Goal: Task Accomplishment & Management: Manage account settings

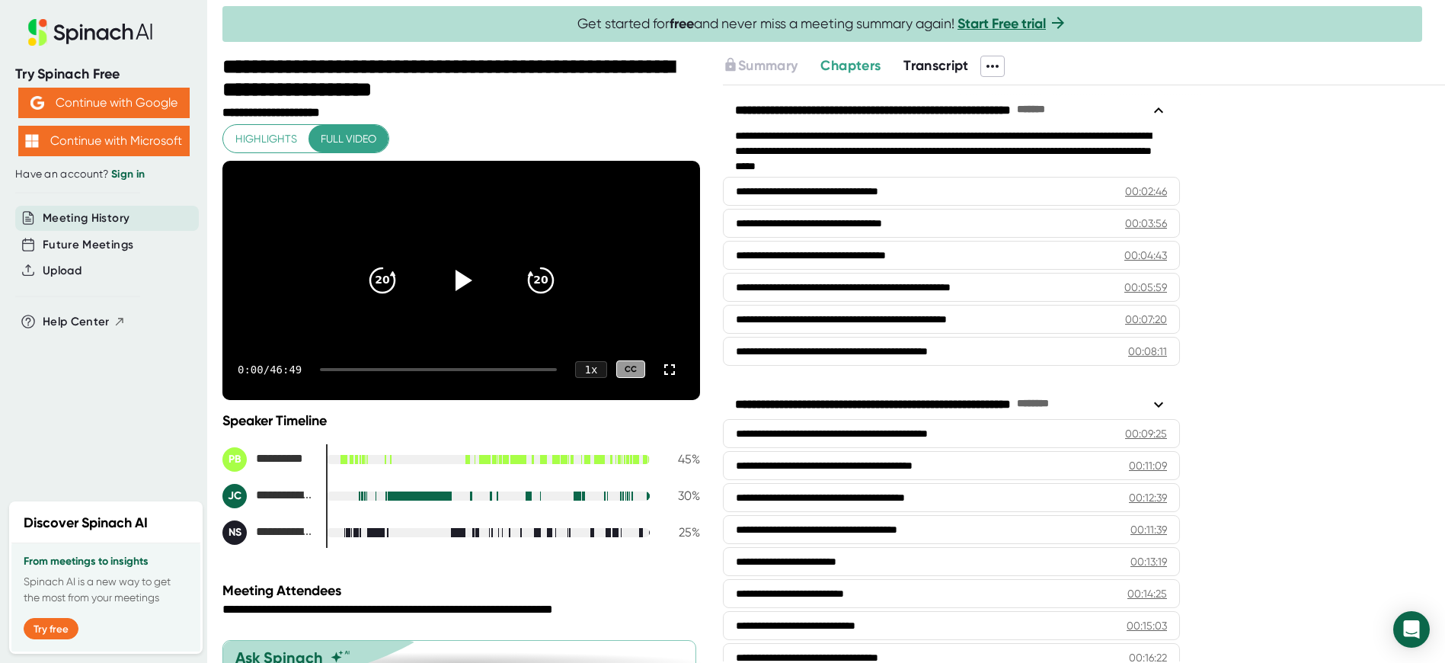
click at [931, 70] on span "Transcript" at bounding box center [937, 65] width 66 height 17
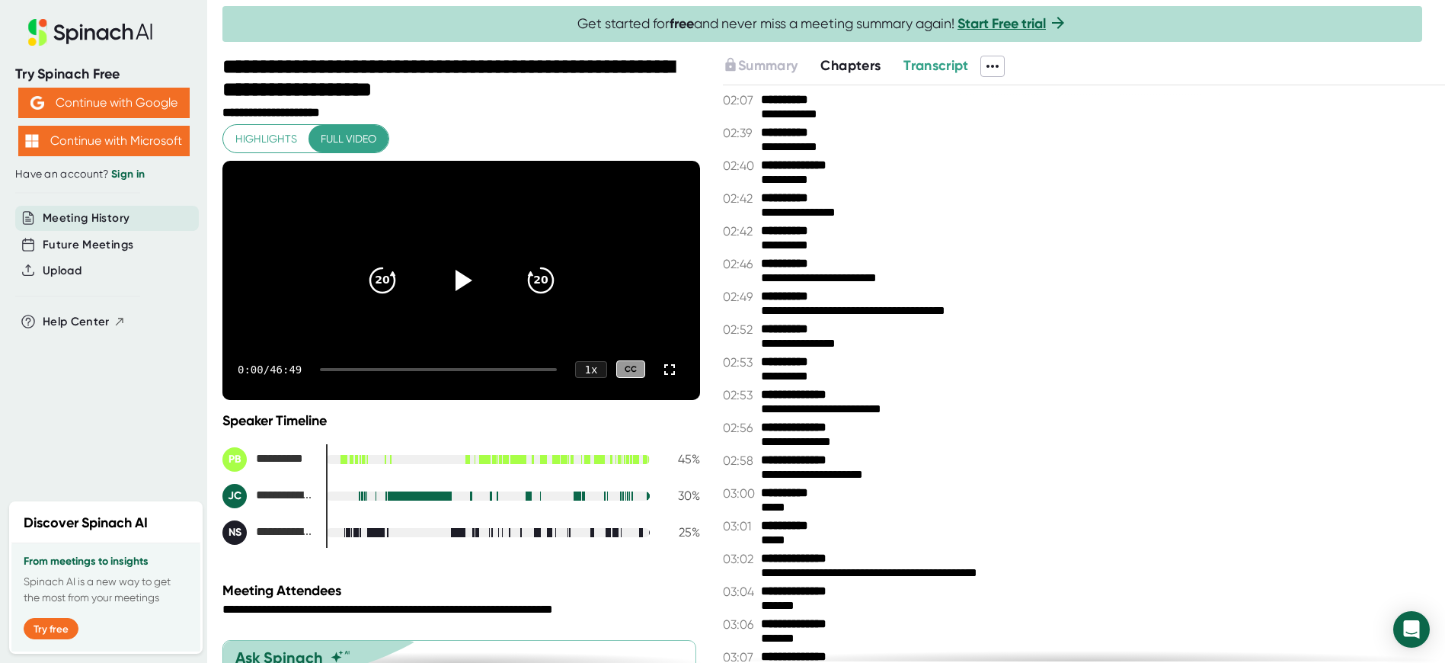
drag, startPoint x: 760, startPoint y: 91, endPoint x: 888, endPoint y: 236, distance: 193.3
click at [885, 245] on div "**********" at bounding box center [1084, 373] width 722 height 576
click at [985, 69] on icon at bounding box center [993, 66] width 18 height 18
click at [1015, 124] on div "Copy Transcript" at bounding box center [1039, 121] width 92 height 15
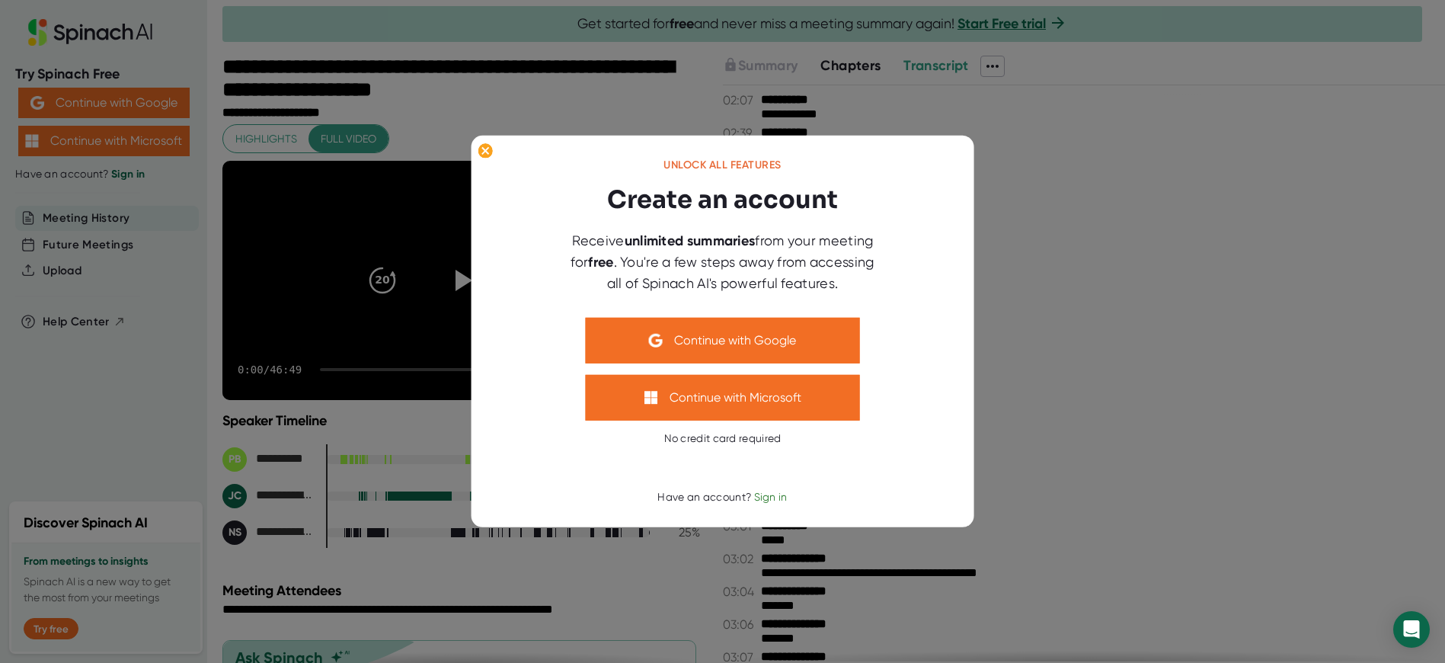
click at [1048, 306] on div at bounding box center [722, 331] width 1445 height 663
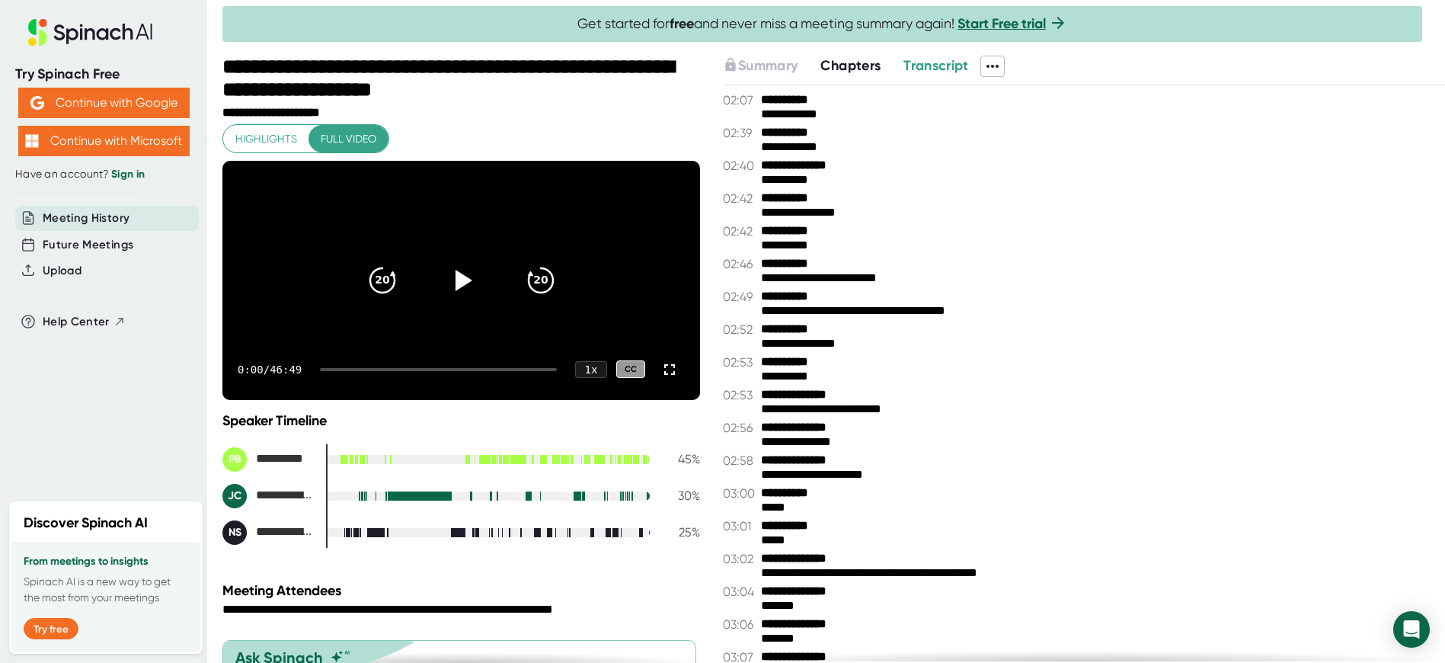
drag, startPoint x: 766, startPoint y: 95, endPoint x: 827, endPoint y: 247, distance: 163.1
click at [817, 250] on div "**********" at bounding box center [1084, 373] width 722 height 576
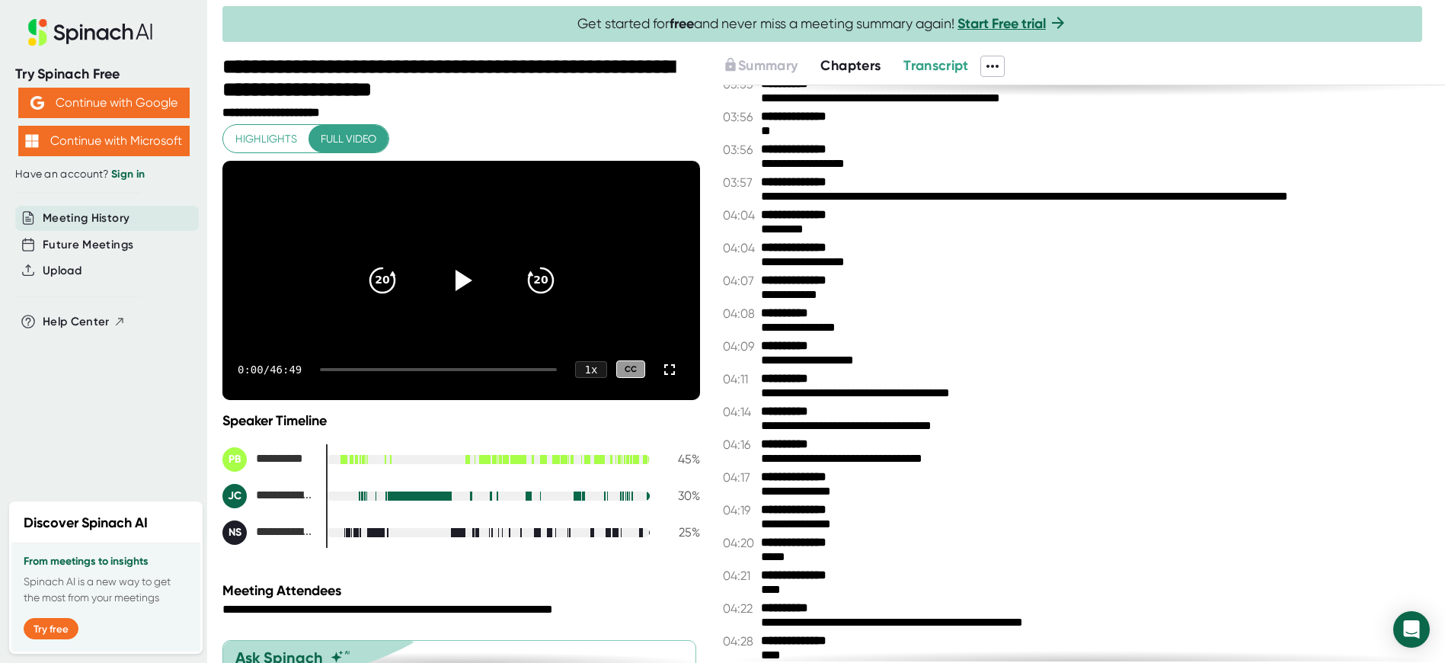
scroll to position [1112, 0]
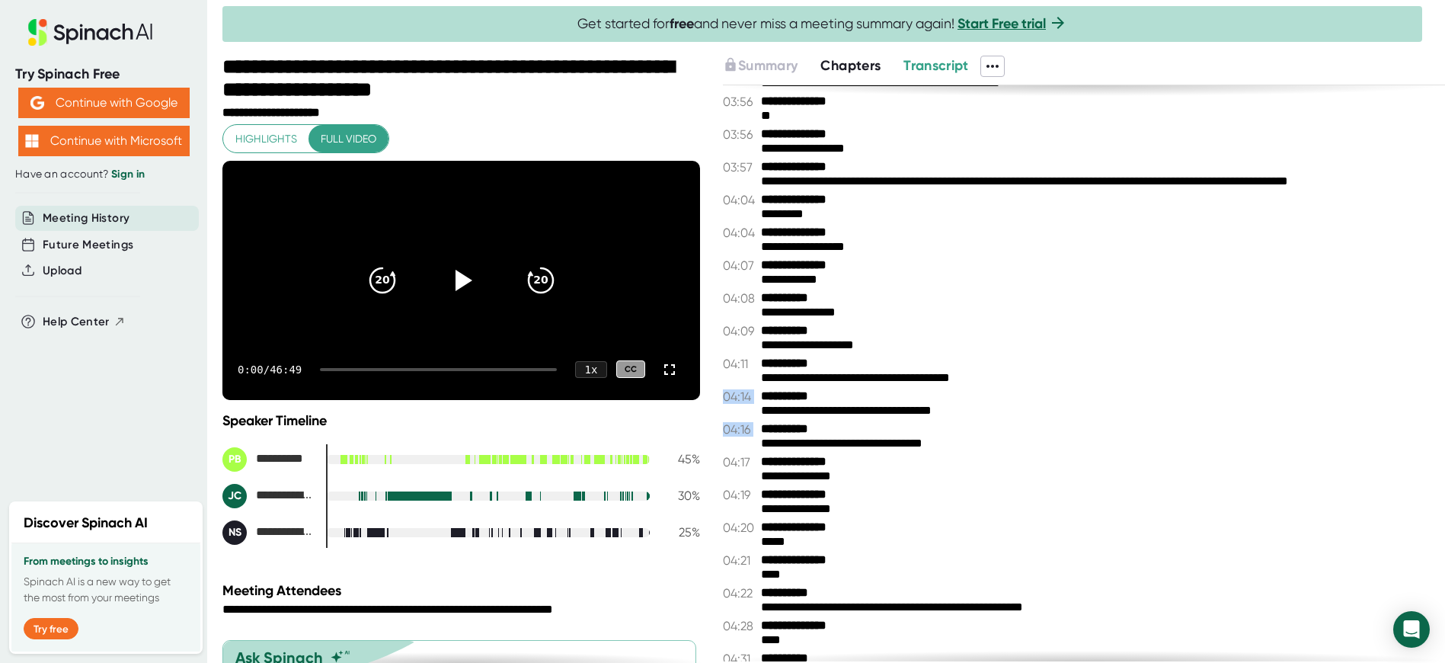
drag, startPoint x: 939, startPoint y: 255, endPoint x: 805, endPoint y: 221, distance: 139.1
click at [790, 195] on div "**********" at bounding box center [1084, 373] width 722 height 576
drag, startPoint x: 843, startPoint y: 270, endPoint x: 782, endPoint y: 241, distance: 66.8
click at [827, 422] on div "**********" at bounding box center [1084, 434] width 722 height 25
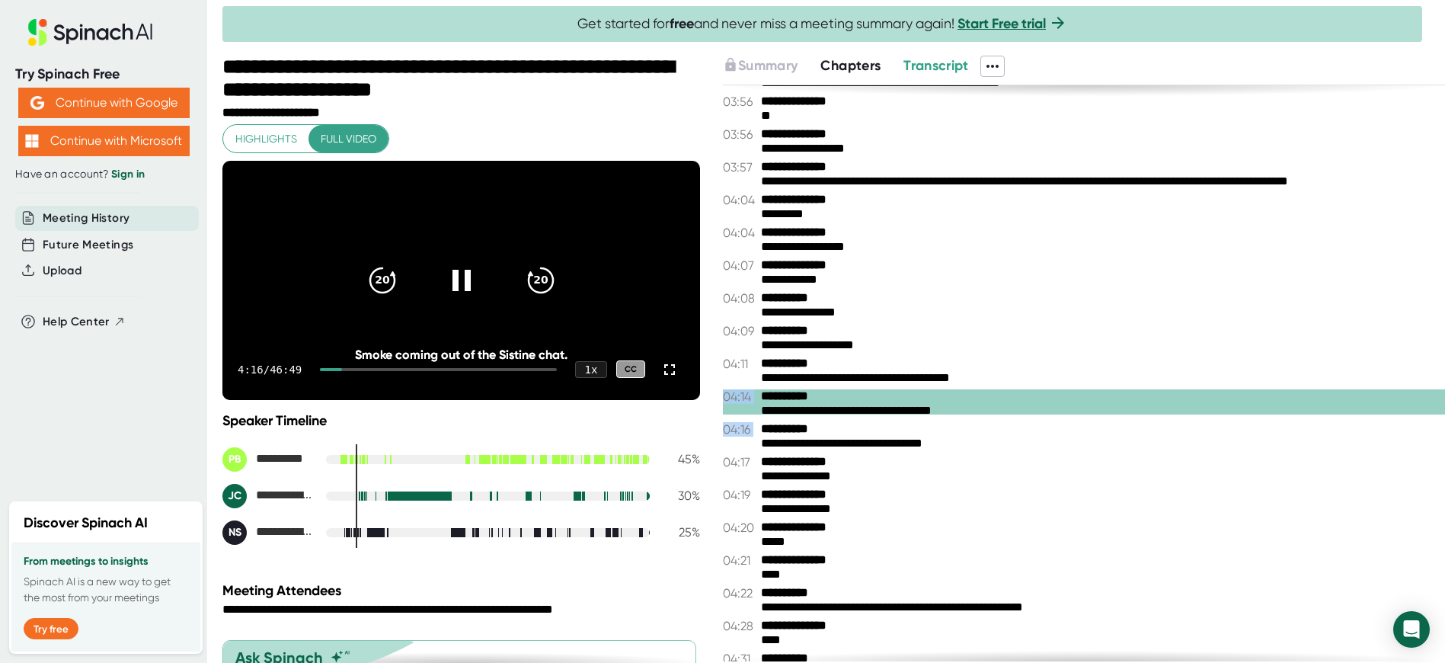
drag, startPoint x: 781, startPoint y: 240, endPoint x: 798, endPoint y: 242, distance: 16.8
click at [798, 404] on div "**********" at bounding box center [1103, 409] width 684 height 11
click at [466, 291] on icon at bounding box center [461, 280] width 19 height 22
click at [994, 68] on icon at bounding box center [993, 66] width 18 height 18
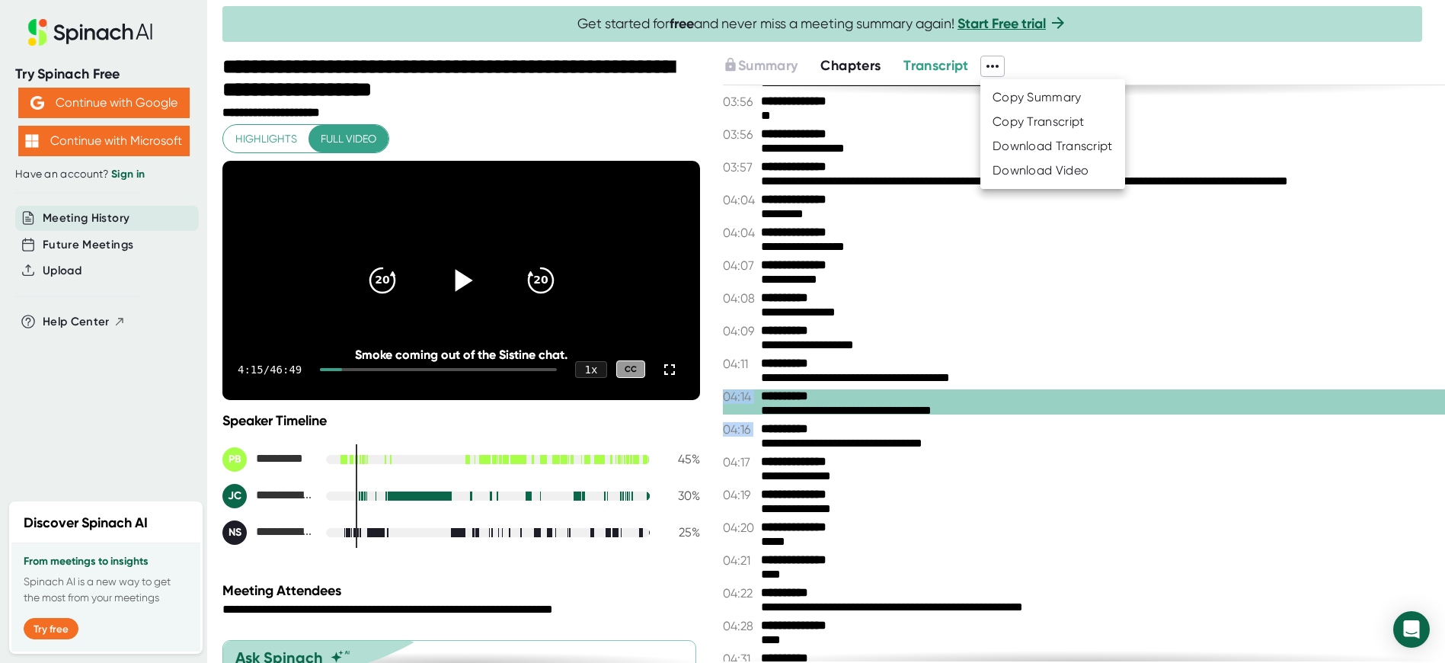
click at [1016, 145] on div "Download Transcript" at bounding box center [1053, 146] width 120 height 15
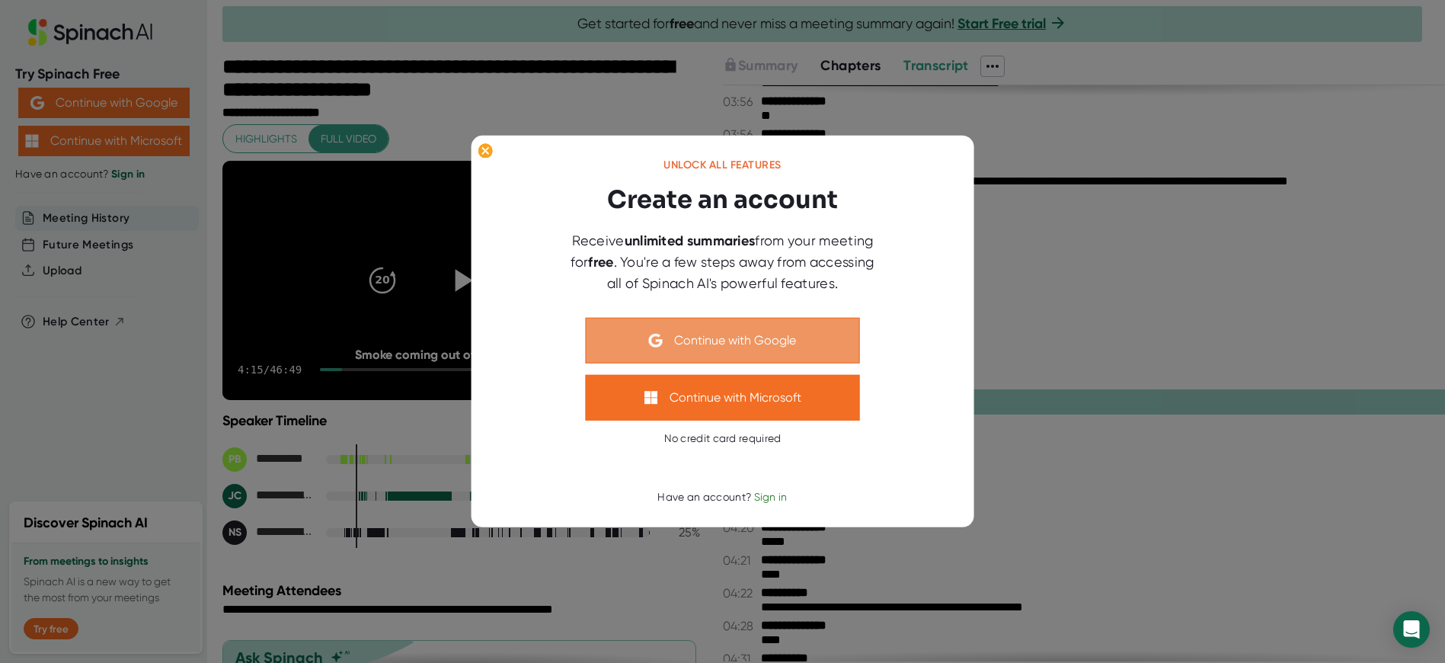
click at [685, 336] on button "Continue with Google" at bounding box center [723, 341] width 274 height 46
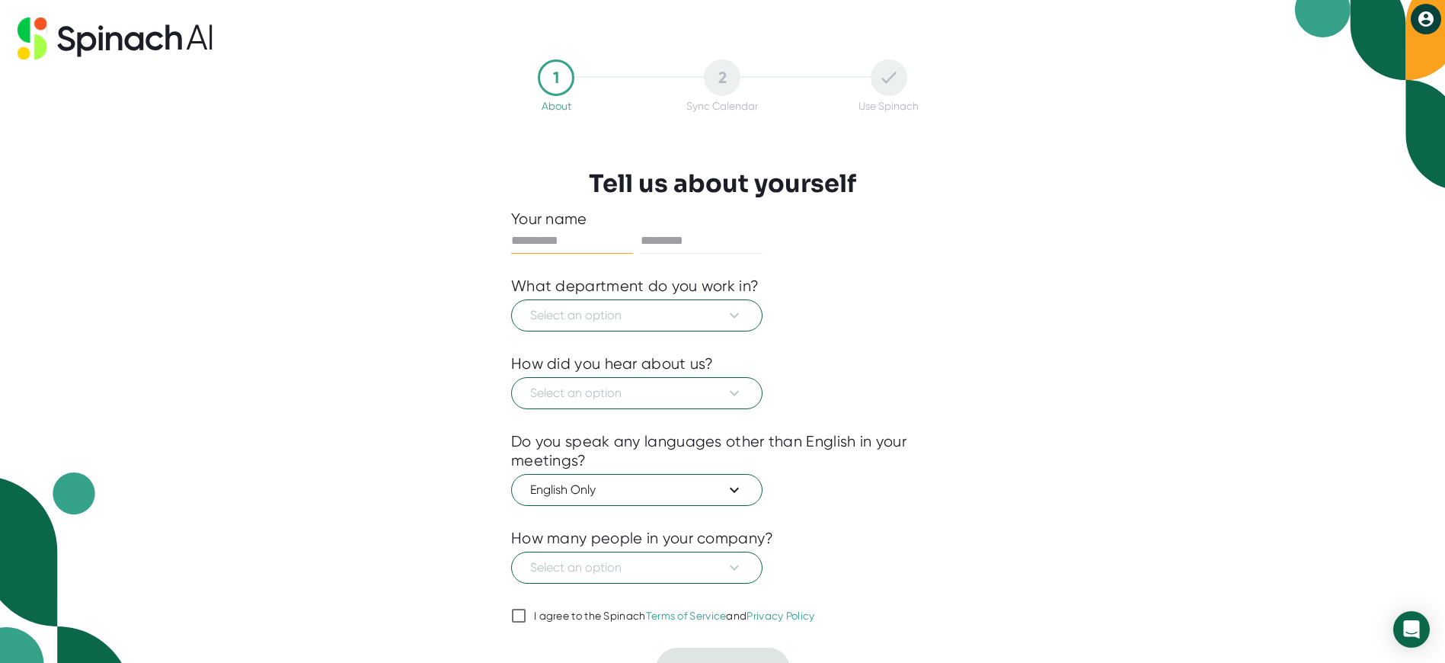
scroll to position [20, 0]
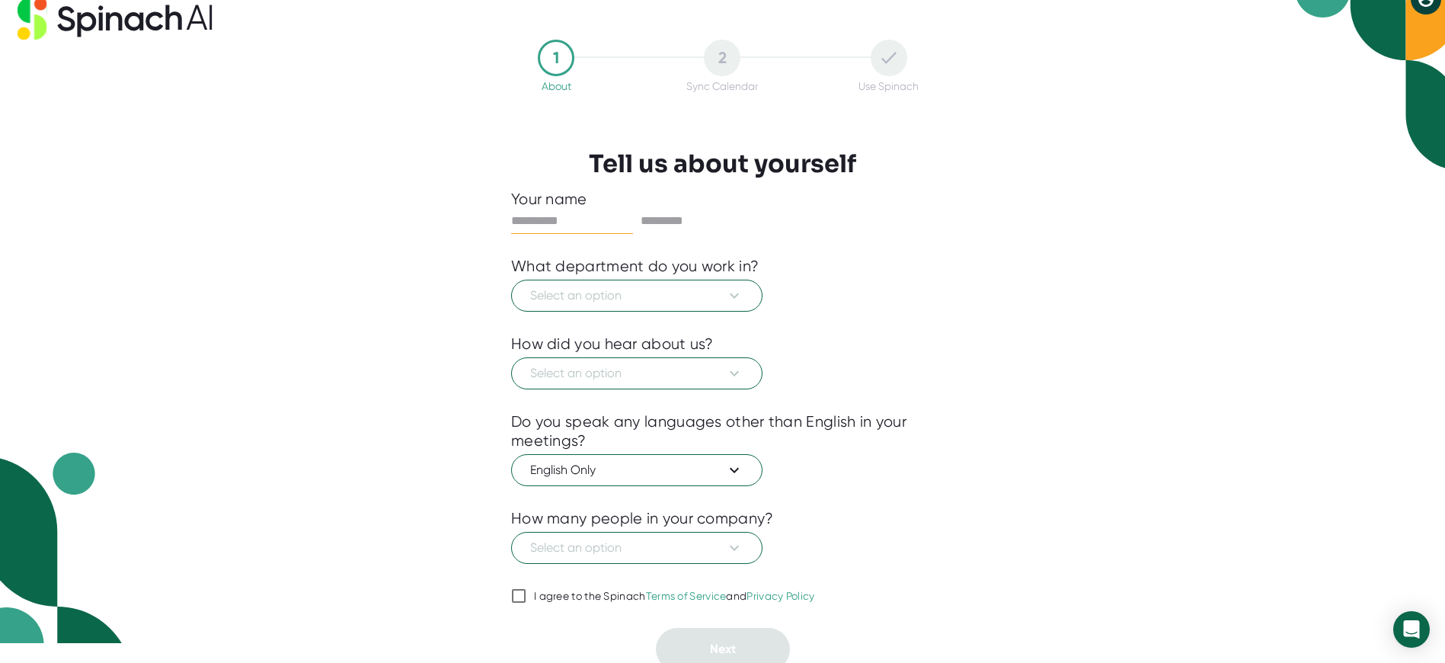
type input "*"
type input "******"
type input "*"
click at [637, 312] on div at bounding box center [722, 323] width 423 height 23
click at [634, 301] on span "Select an option" at bounding box center [636, 295] width 213 height 18
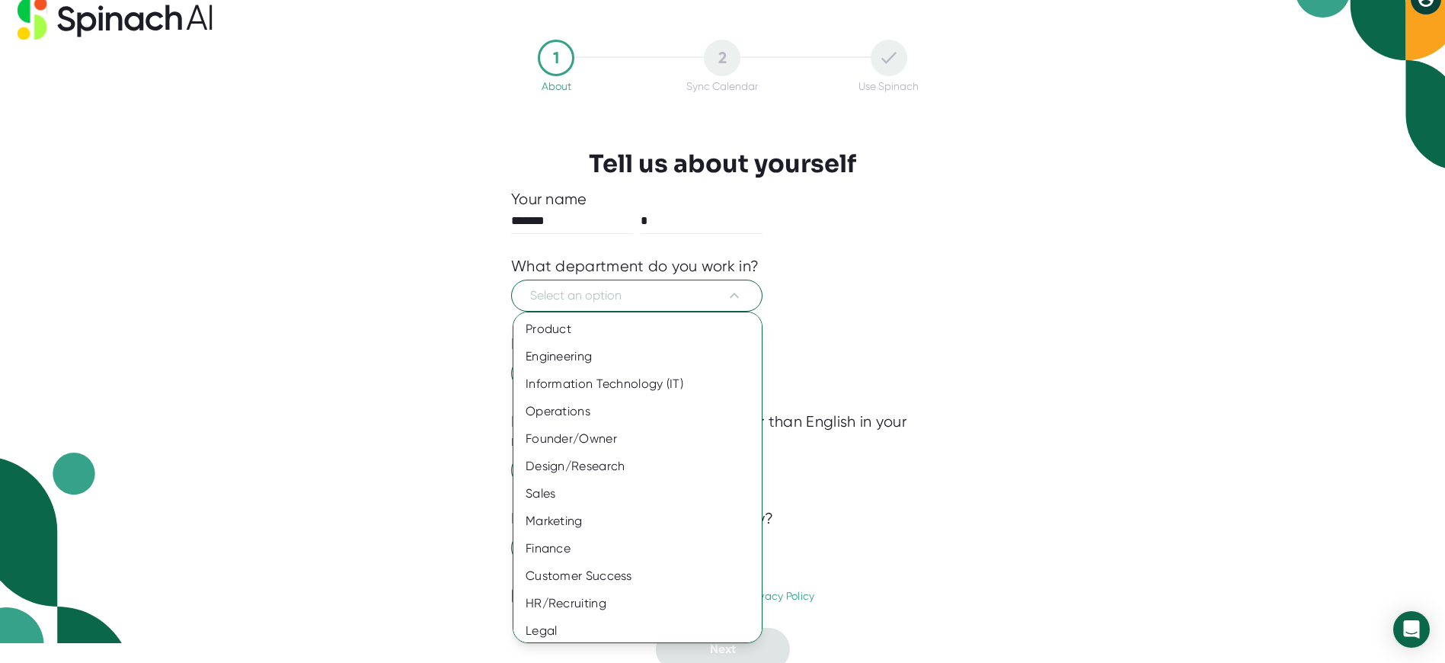
click at [542, 645] on div "Other" at bounding box center [638, 658] width 248 height 27
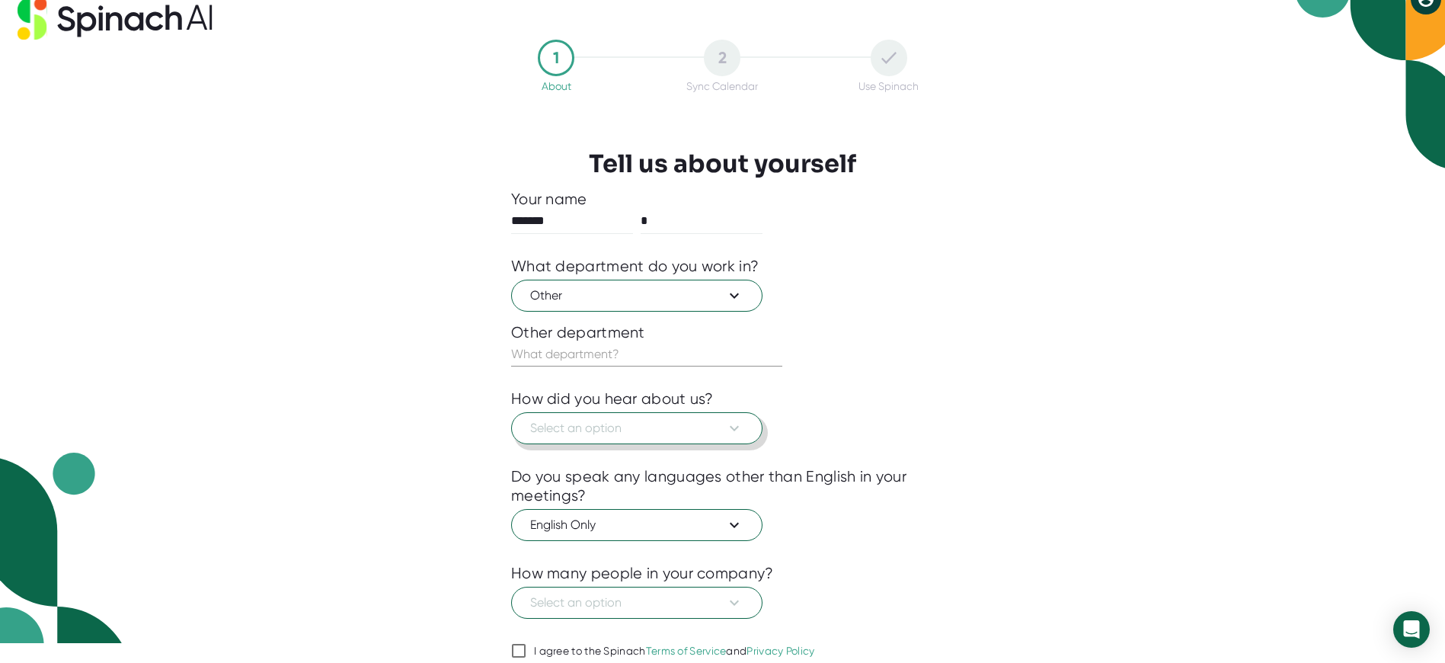
click at [587, 422] on span "Select an option" at bounding box center [636, 428] width 213 height 18
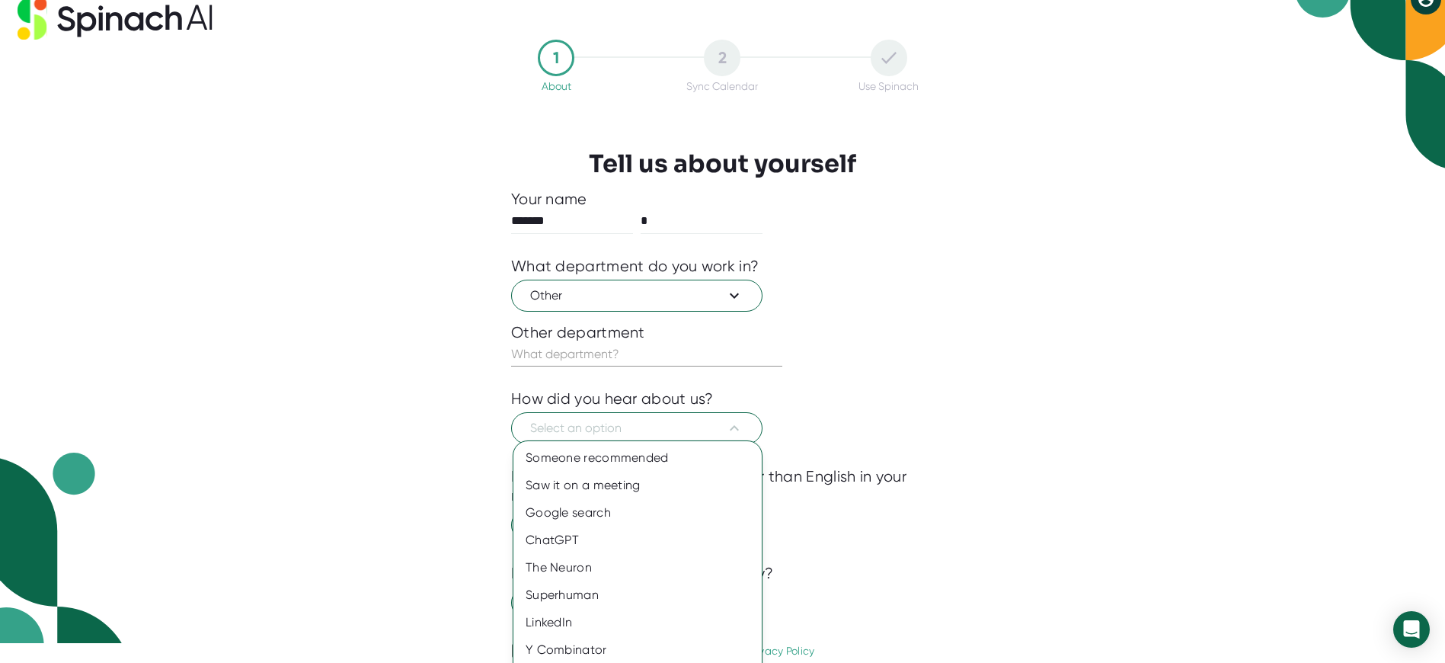
click at [568, 357] on div at bounding box center [722, 331] width 1445 height 663
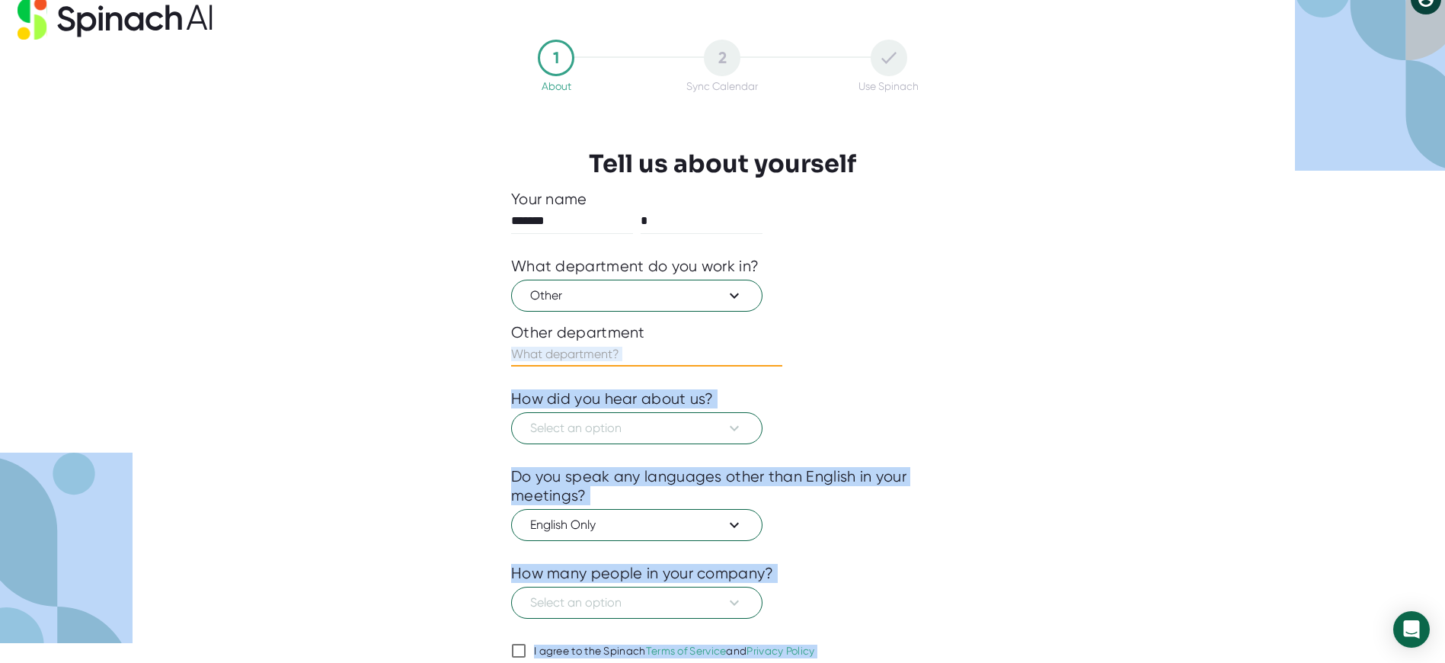
click at [561, 347] on input "text" at bounding box center [646, 354] width 271 height 24
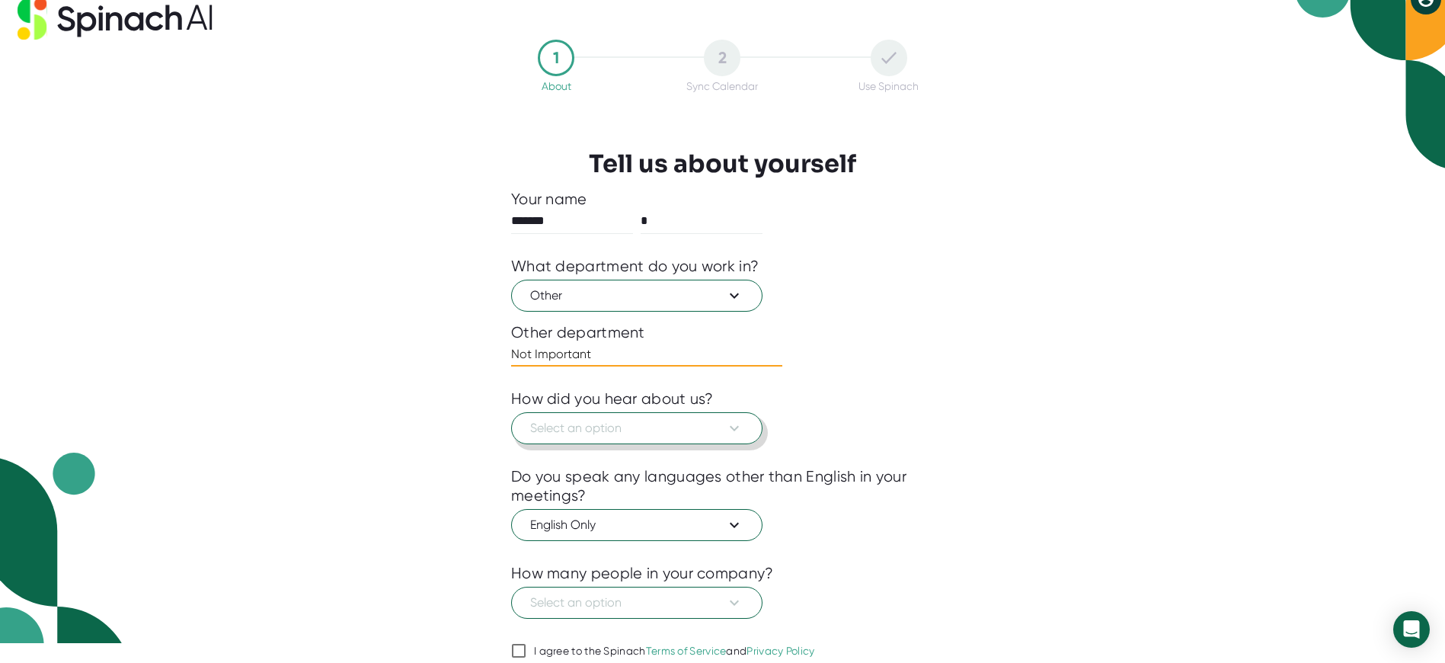
type input "Not Important"
click at [575, 432] on button "Select an option" at bounding box center [636, 428] width 251 height 32
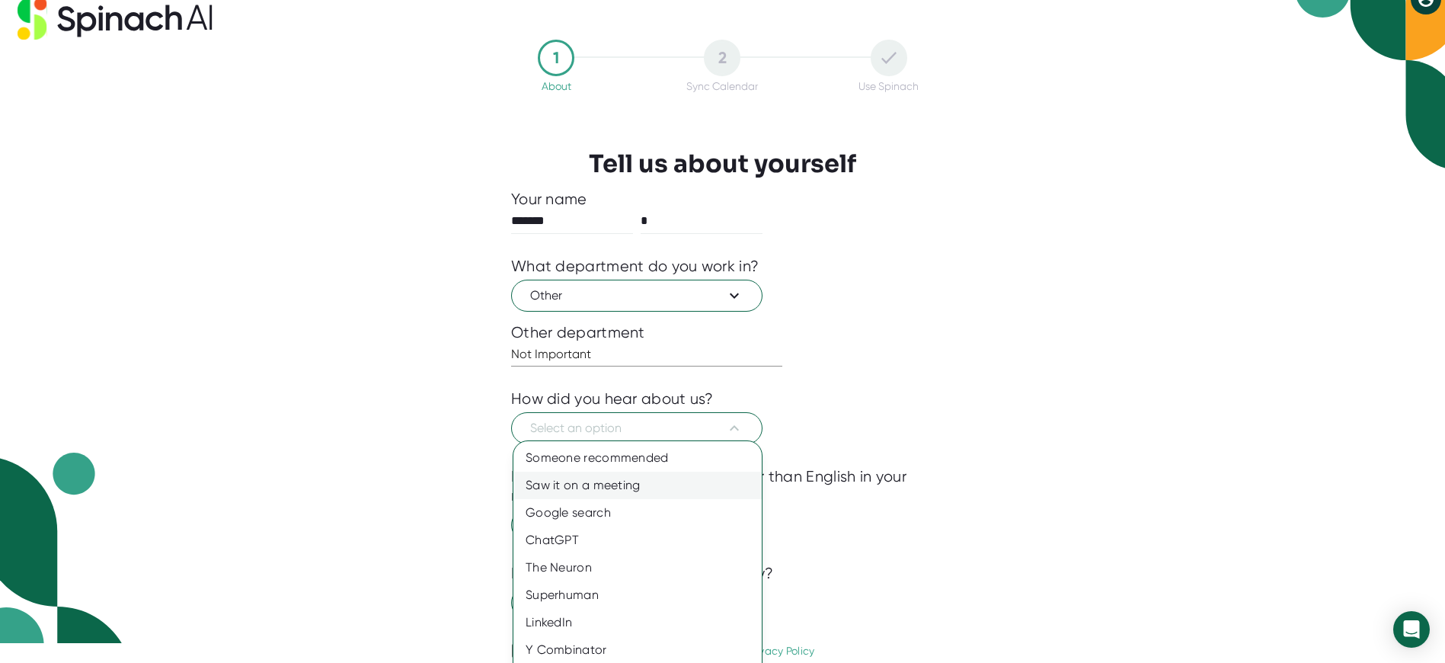
click at [581, 485] on div "Saw it on a meeting" at bounding box center [638, 485] width 248 height 27
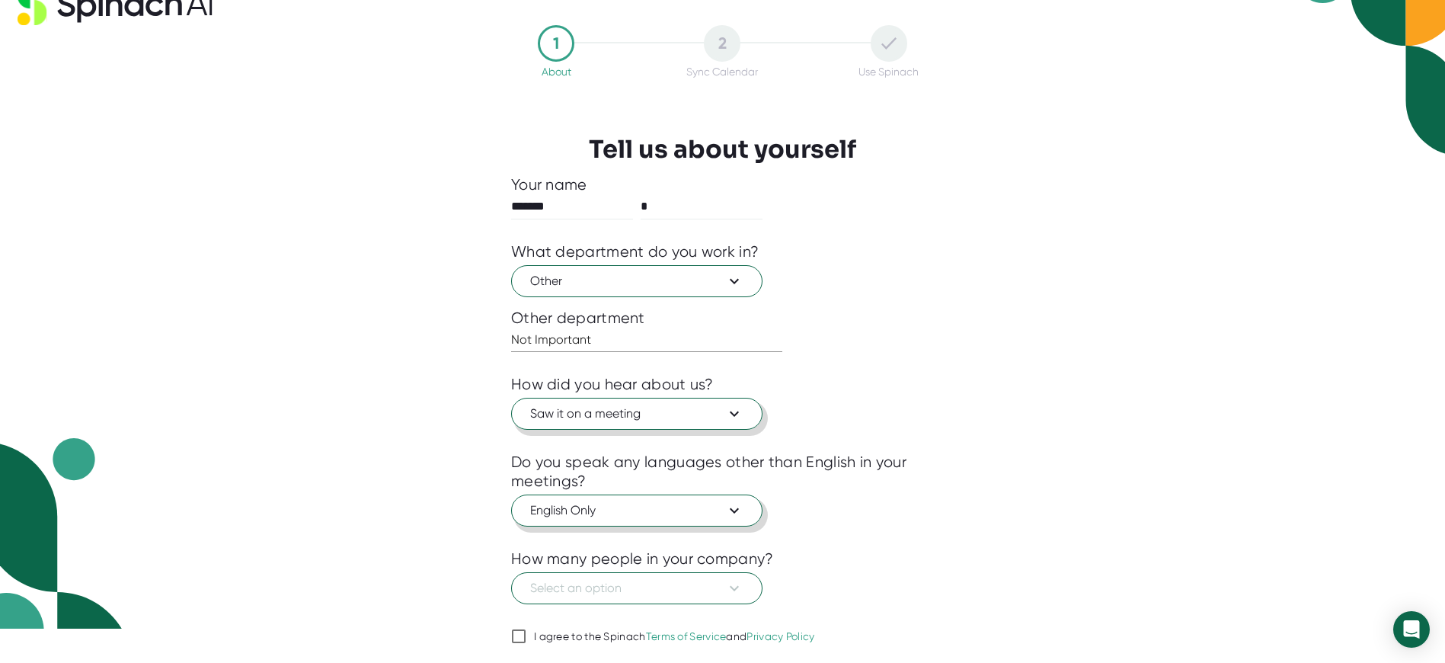
scroll to position [71, 0]
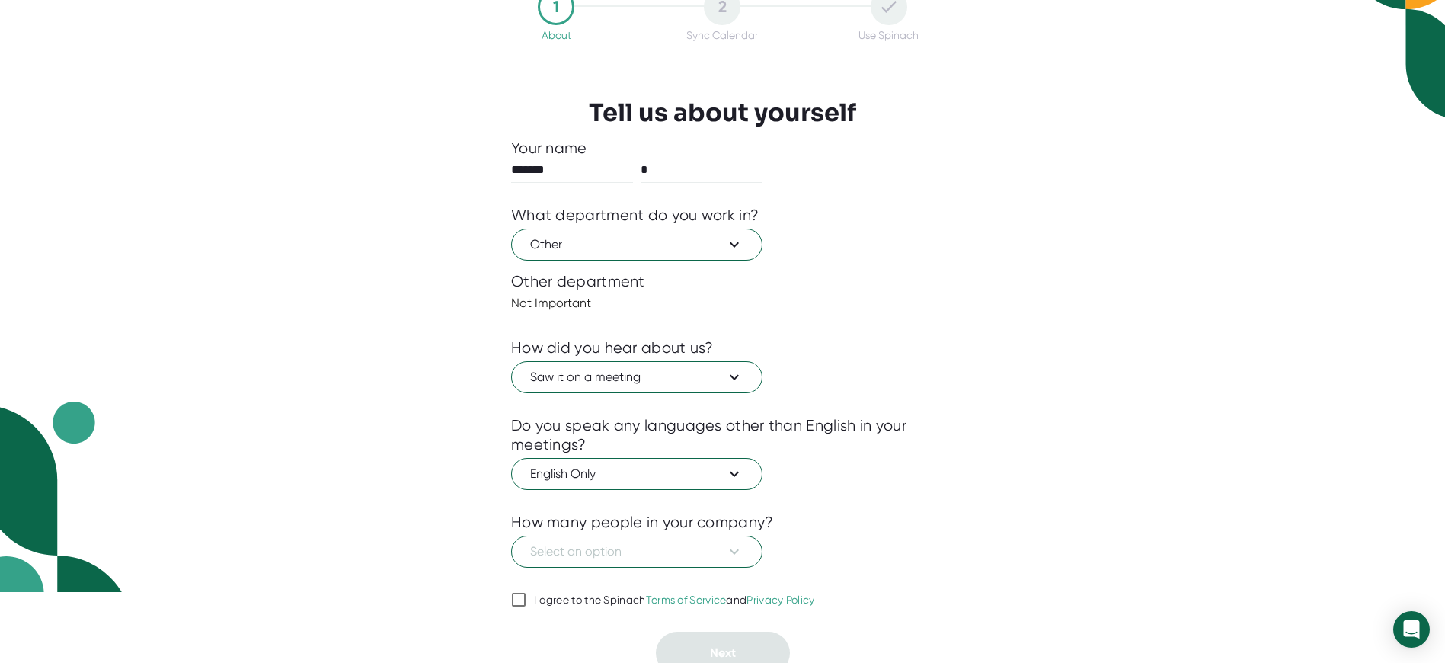
click at [507, 596] on div "1 About 2 Sync Calendar Use Spinach Tell us about yourself Your name ****** * W…" at bounding box center [722, 332] width 499 height 686
click at [523, 593] on input "I agree to the Spinach Terms of Service and Privacy Policy" at bounding box center [518, 599] width 15 height 18
checkbox input "true"
click at [546, 549] on span "Select an option" at bounding box center [636, 551] width 213 height 18
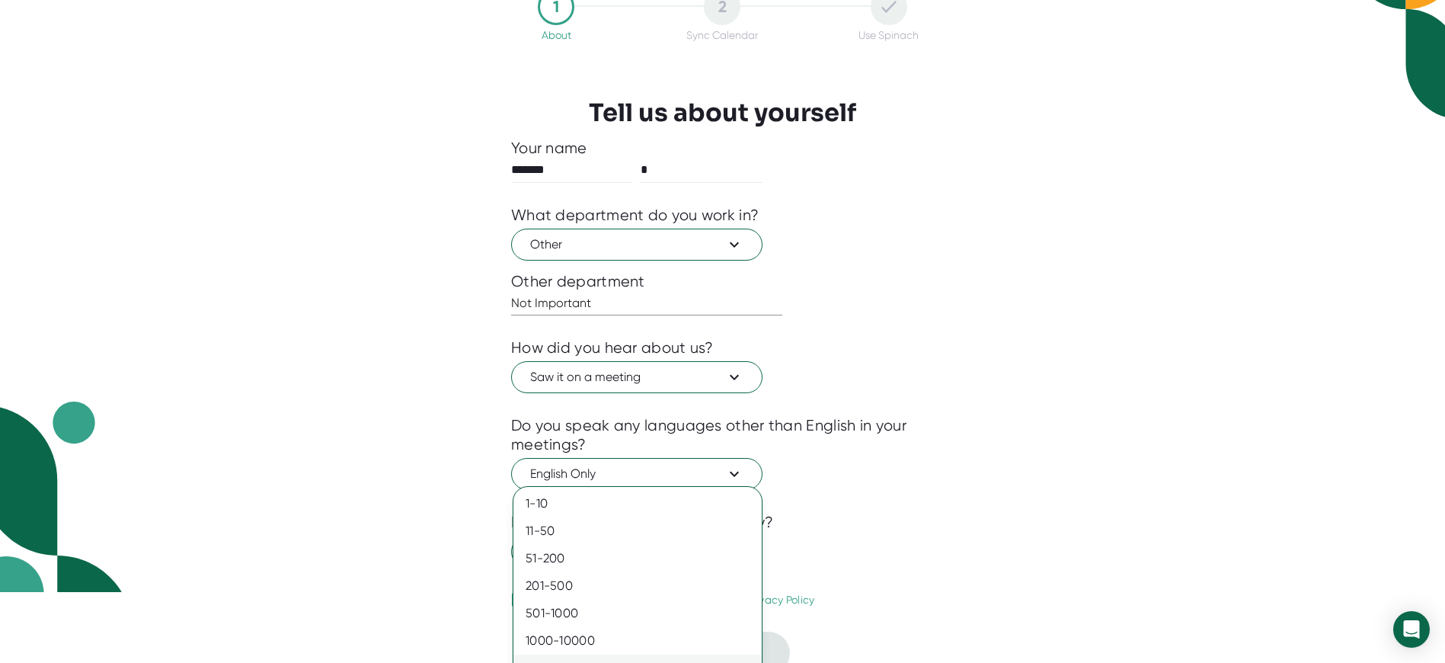
click at [564, 654] on div "10000+" at bounding box center [638, 667] width 248 height 27
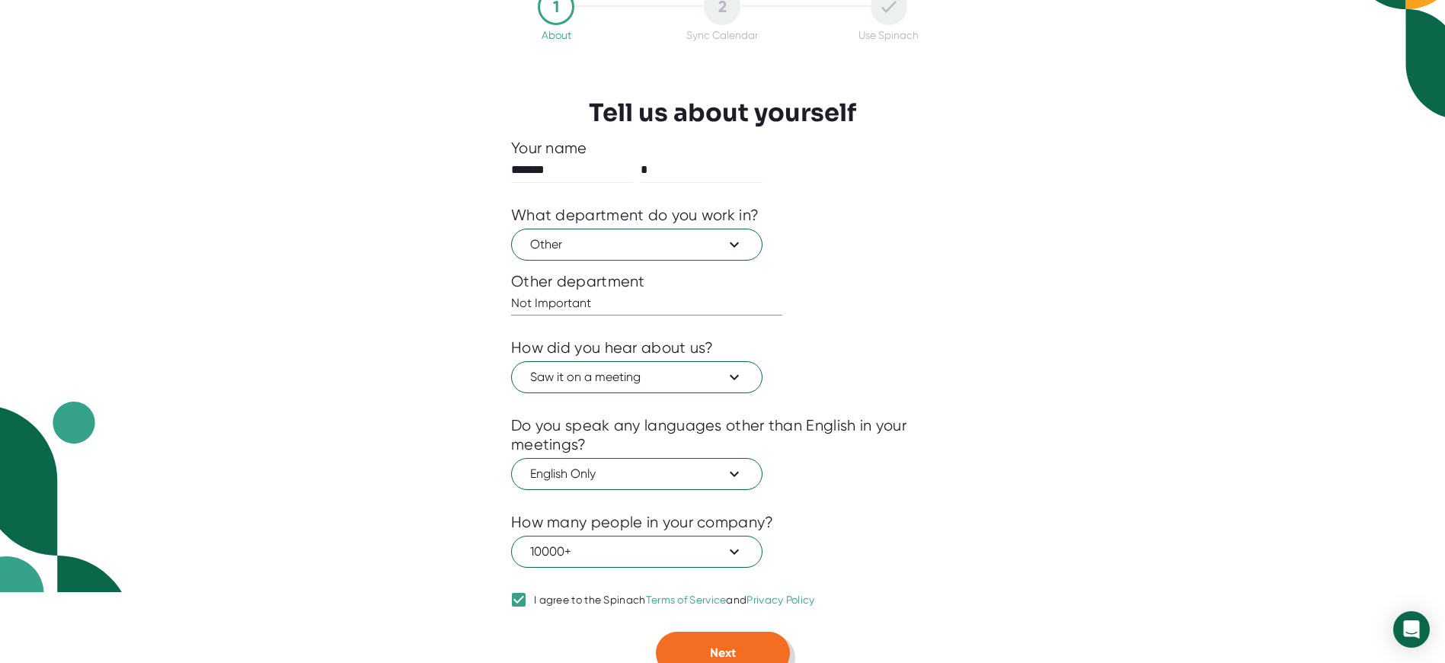
click at [732, 645] on span "Next" at bounding box center [723, 652] width 26 height 14
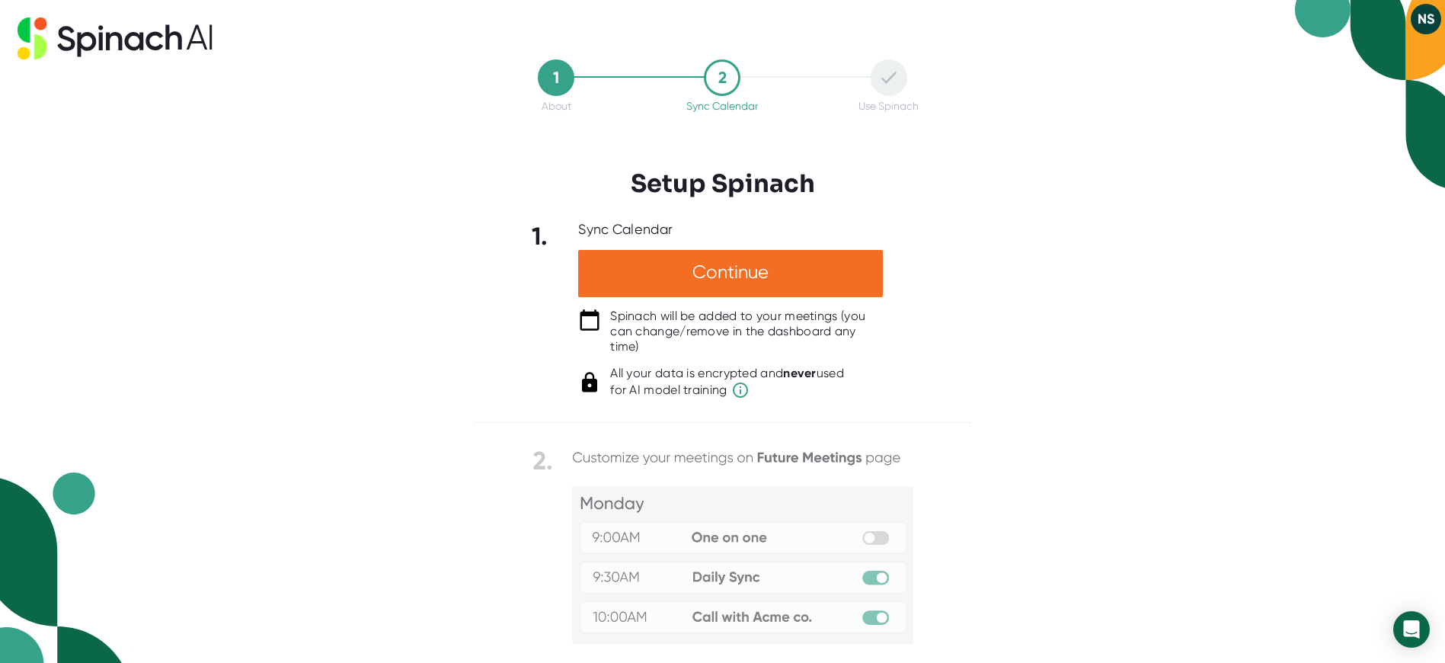
click at [882, 581] on img at bounding box center [723, 601] width 381 height 310
click at [546, 348] on div "1. Sync Calendar Continue Spinach will be added to your meetings (you can chang…" at bounding box center [722, 310] width 499 height 178
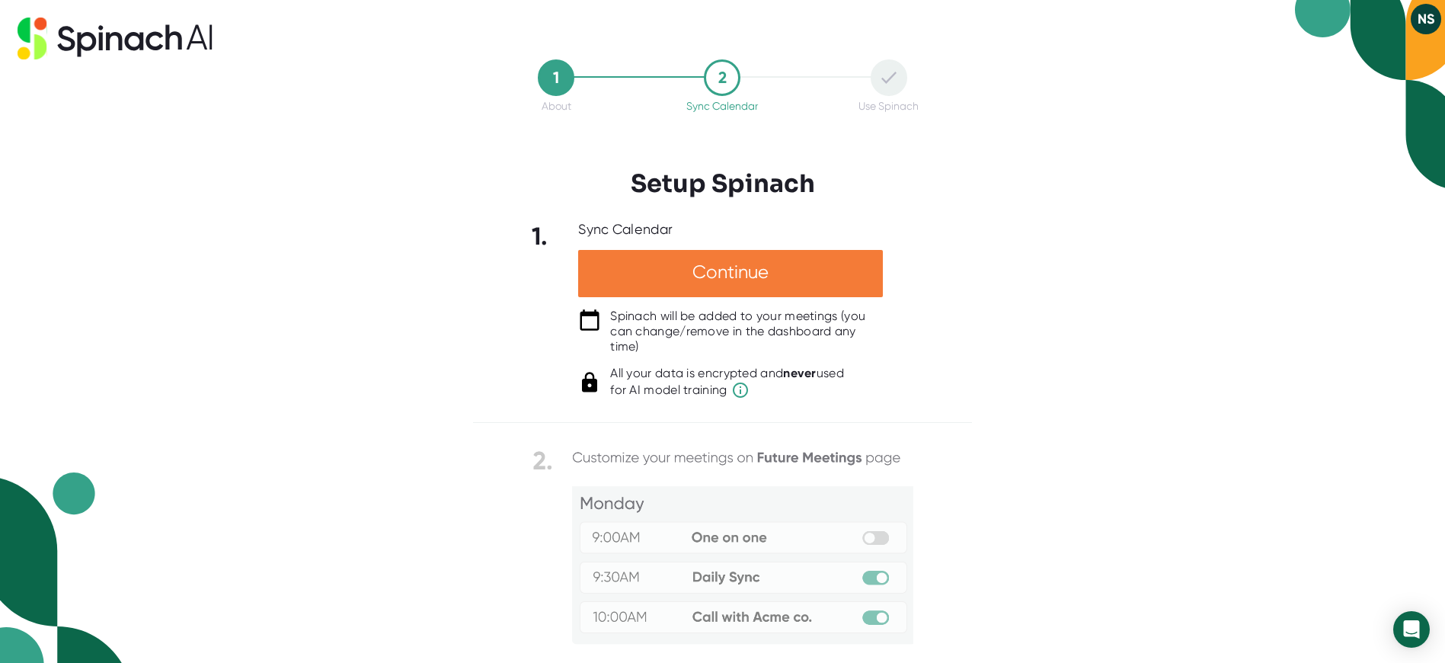
click at [692, 281] on div "Continue" at bounding box center [730, 273] width 305 height 47
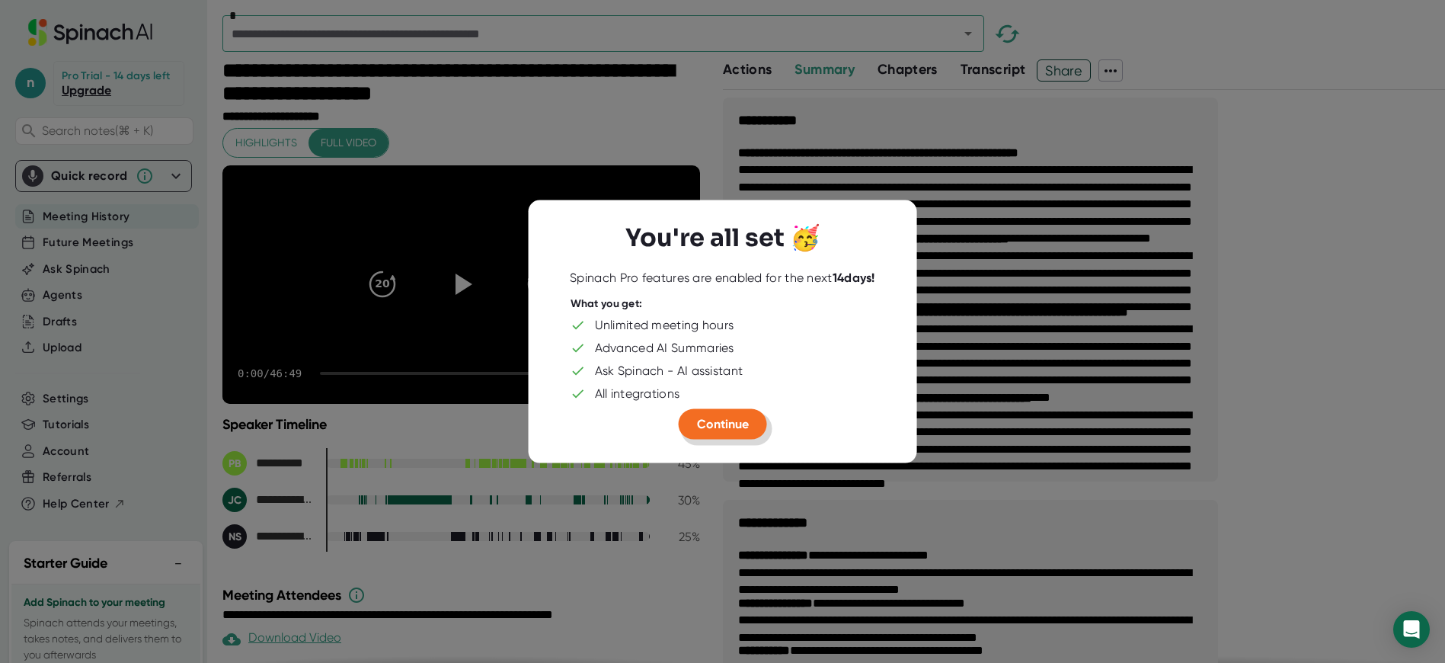
click at [725, 430] on span "Continue" at bounding box center [723, 424] width 52 height 14
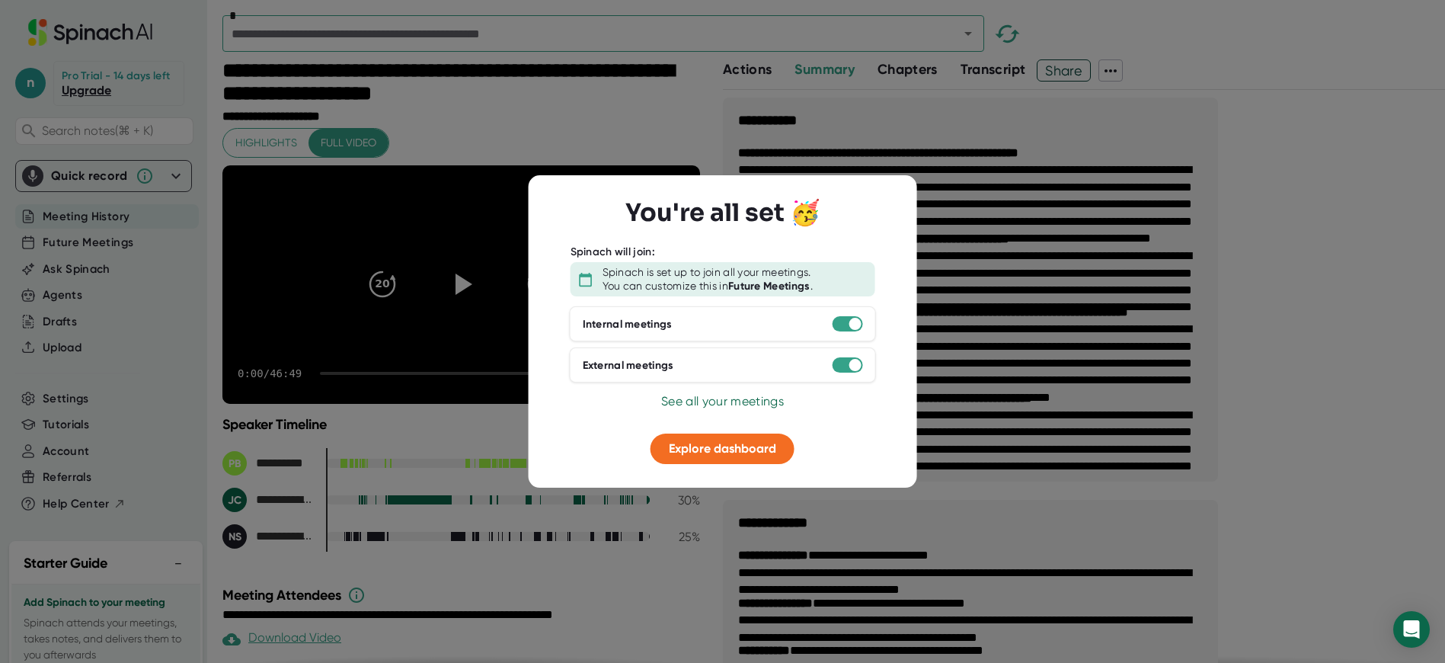
drag, startPoint x: 969, startPoint y: 461, endPoint x: 929, endPoint y: 468, distance: 40.2
click at [969, 461] on div at bounding box center [722, 331] width 1445 height 663
click at [732, 457] on button "Explore dashboard" at bounding box center [723, 449] width 144 height 30
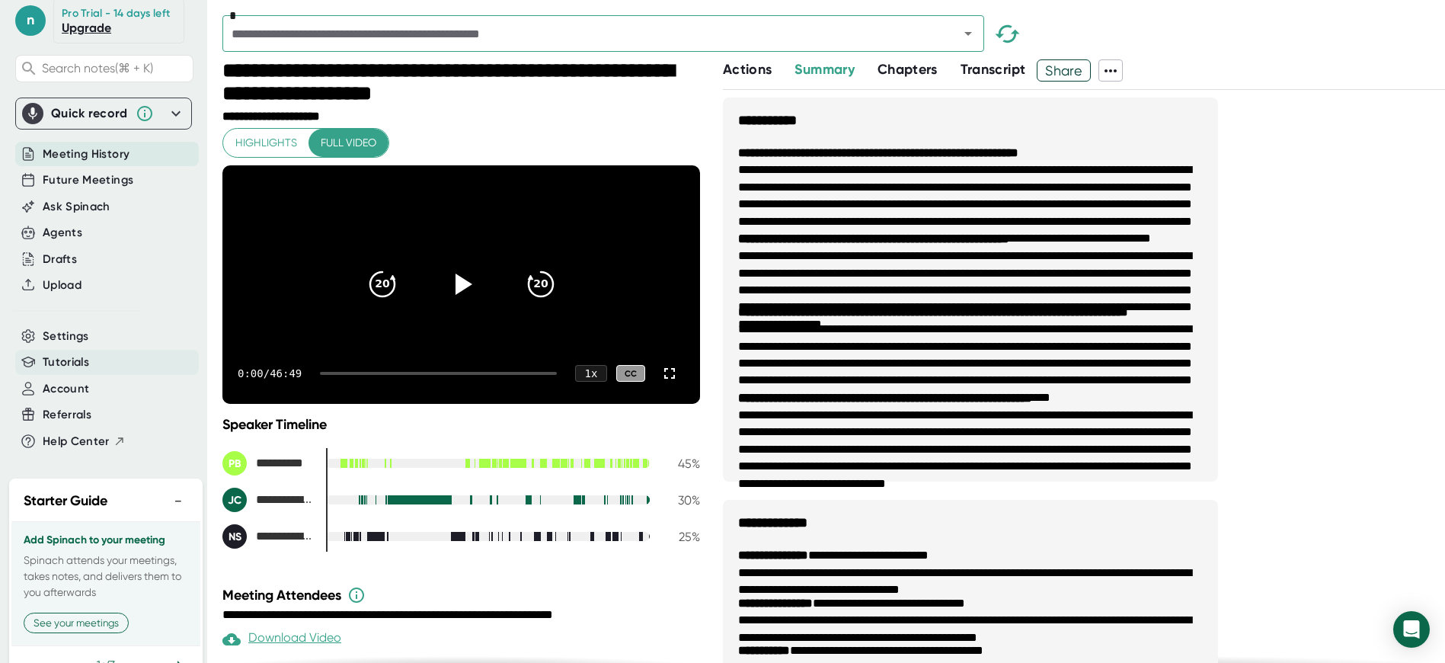
scroll to position [78, 0]
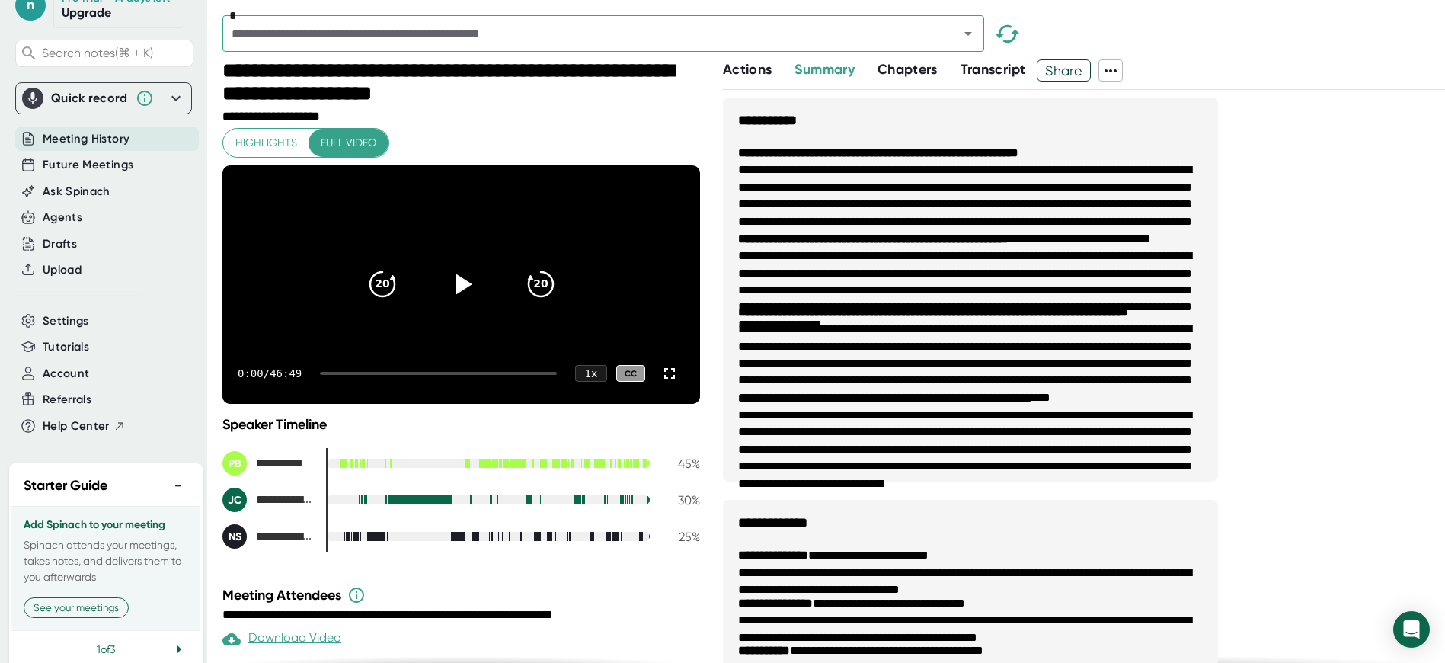
click at [1108, 69] on icon at bounding box center [1111, 71] width 18 height 18
click at [992, 63] on div at bounding box center [722, 331] width 1445 height 663
click at [1118, 69] on icon at bounding box center [1111, 71] width 18 height 18
click at [1140, 128] on div "Copy Transcript" at bounding box center [1161, 123] width 92 height 15
click at [81, 597] on button "See your meetings" at bounding box center [76, 607] width 105 height 21
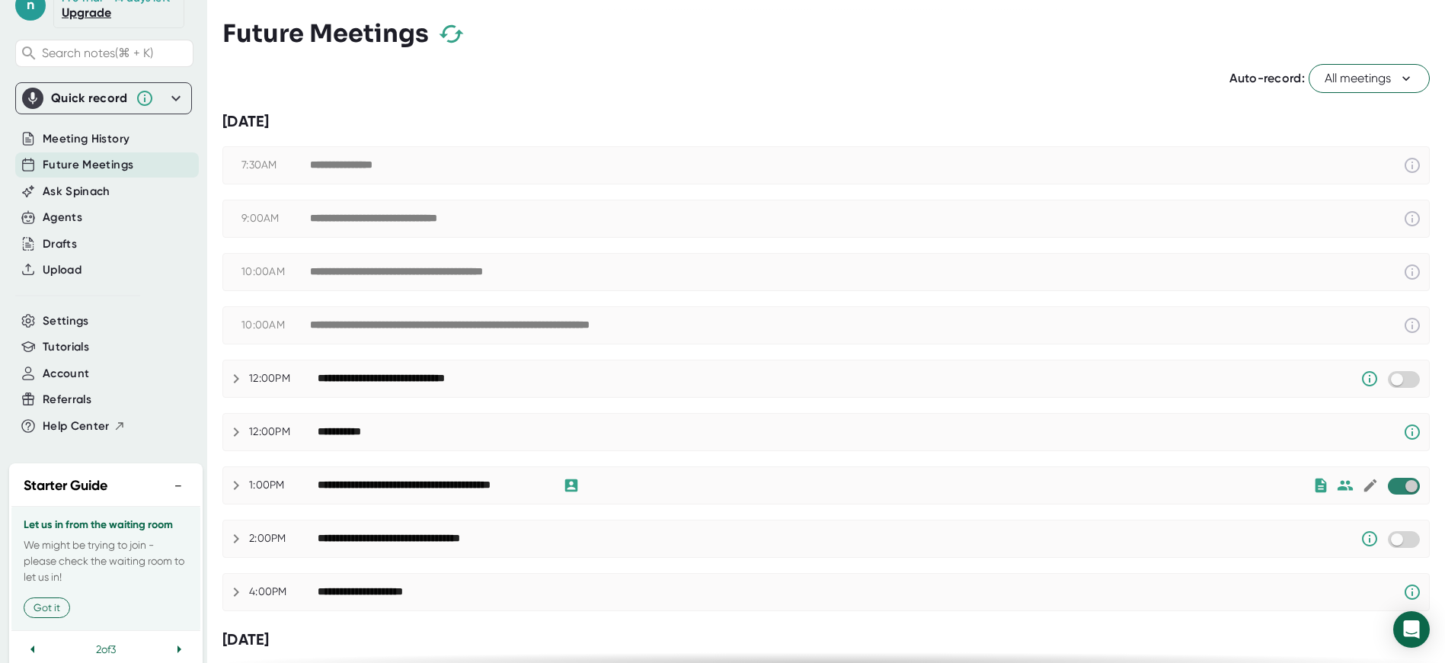
click at [1402, 479] on input "checkbox" at bounding box center [1411, 486] width 43 height 14
click at [1368, 85] on button "All meetings" at bounding box center [1369, 78] width 121 height 29
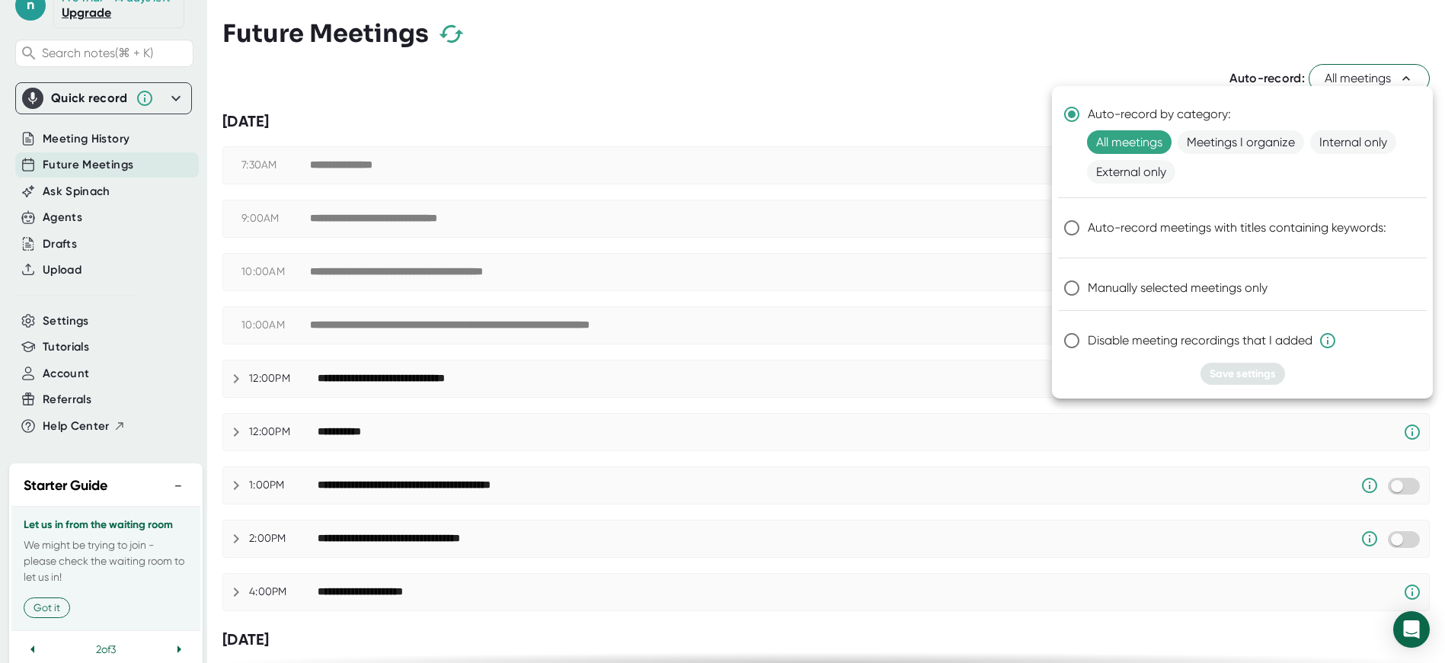
click at [1067, 272] on input "Manually selected meetings only" at bounding box center [1072, 288] width 32 height 32
radio input "true"
click at [1067, 212] on input "Auto-record meetings with titles containing keywords:" at bounding box center [1072, 228] width 32 height 32
radio input "true"
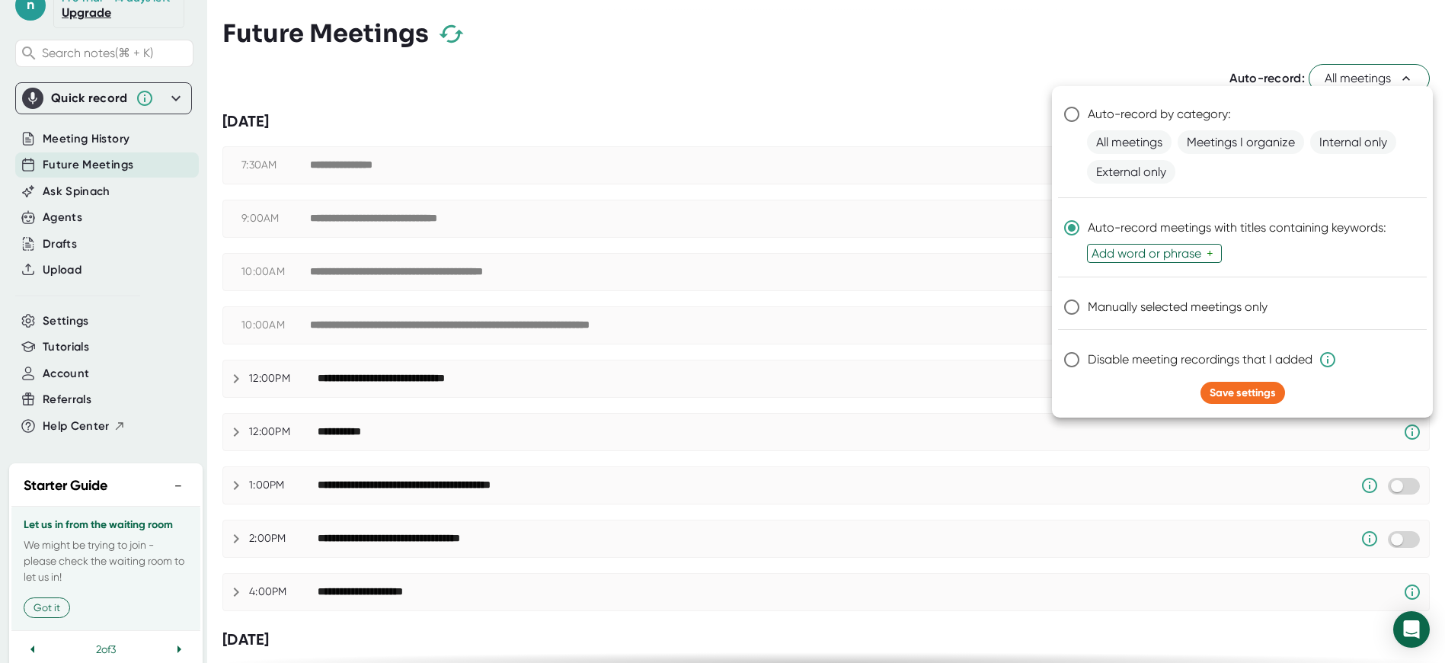
click at [1131, 246] on div "Add word or phrase" at bounding box center [1149, 253] width 115 height 14
type input "R"
click at [1073, 291] on input "Manually selected meetings only" at bounding box center [1072, 307] width 32 height 32
radio input "true"
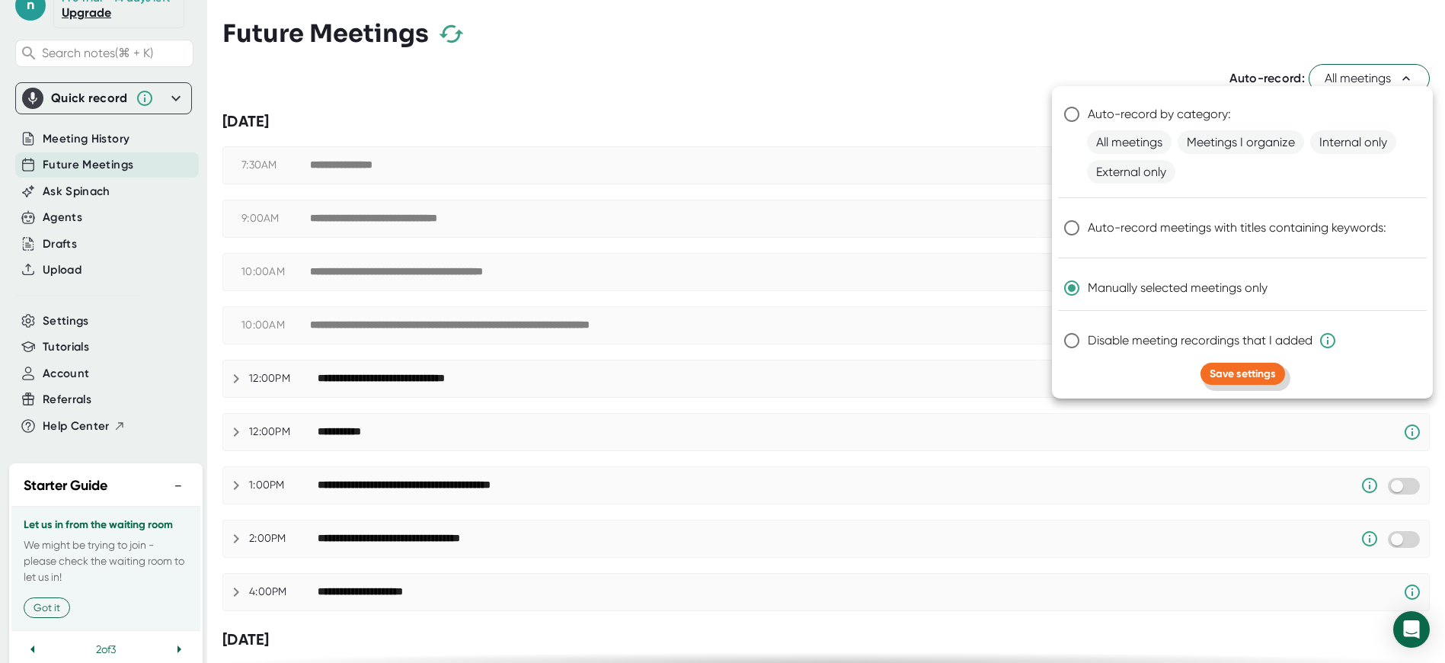
drag, startPoint x: 1251, startPoint y: 325, endPoint x: 1233, endPoint y: 324, distance: 18.3
click at [1251, 367] on span "Save settings" at bounding box center [1243, 373] width 66 height 13
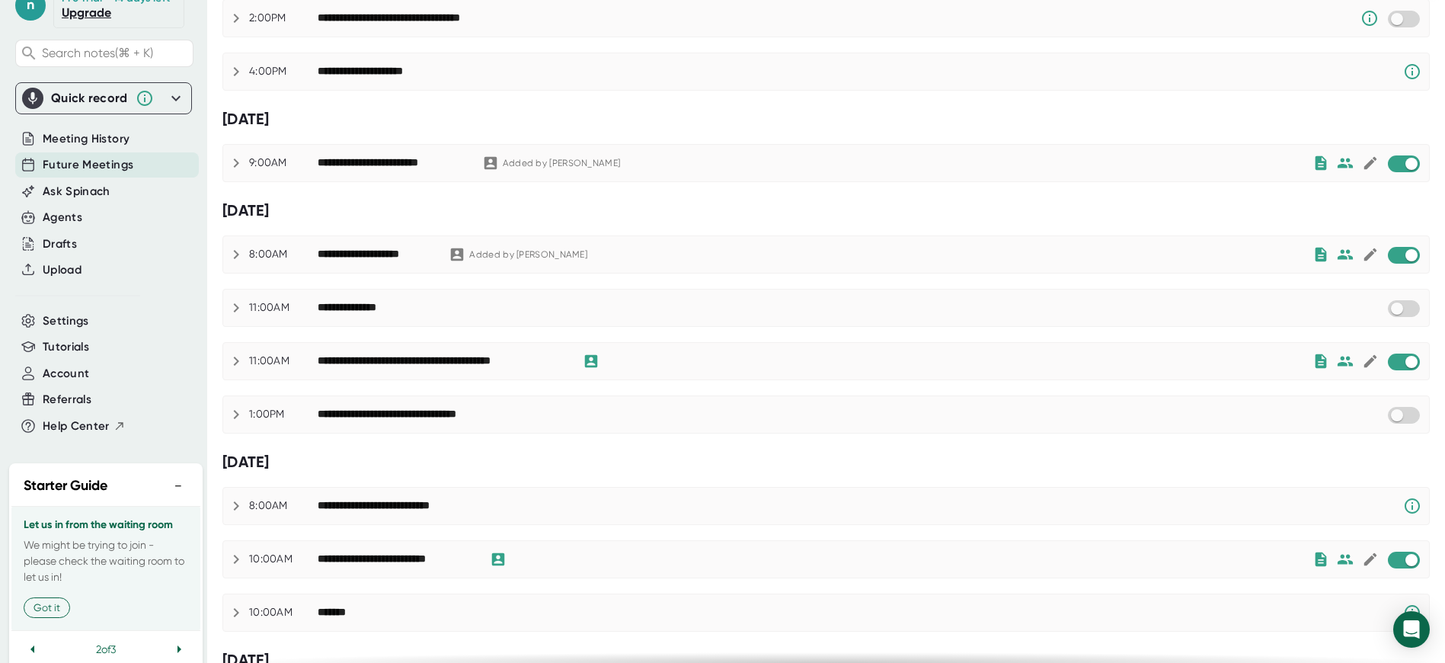
scroll to position [521, 0]
click at [1406, 156] on input "checkbox" at bounding box center [1411, 163] width 43 height 14
checkbox input "true"
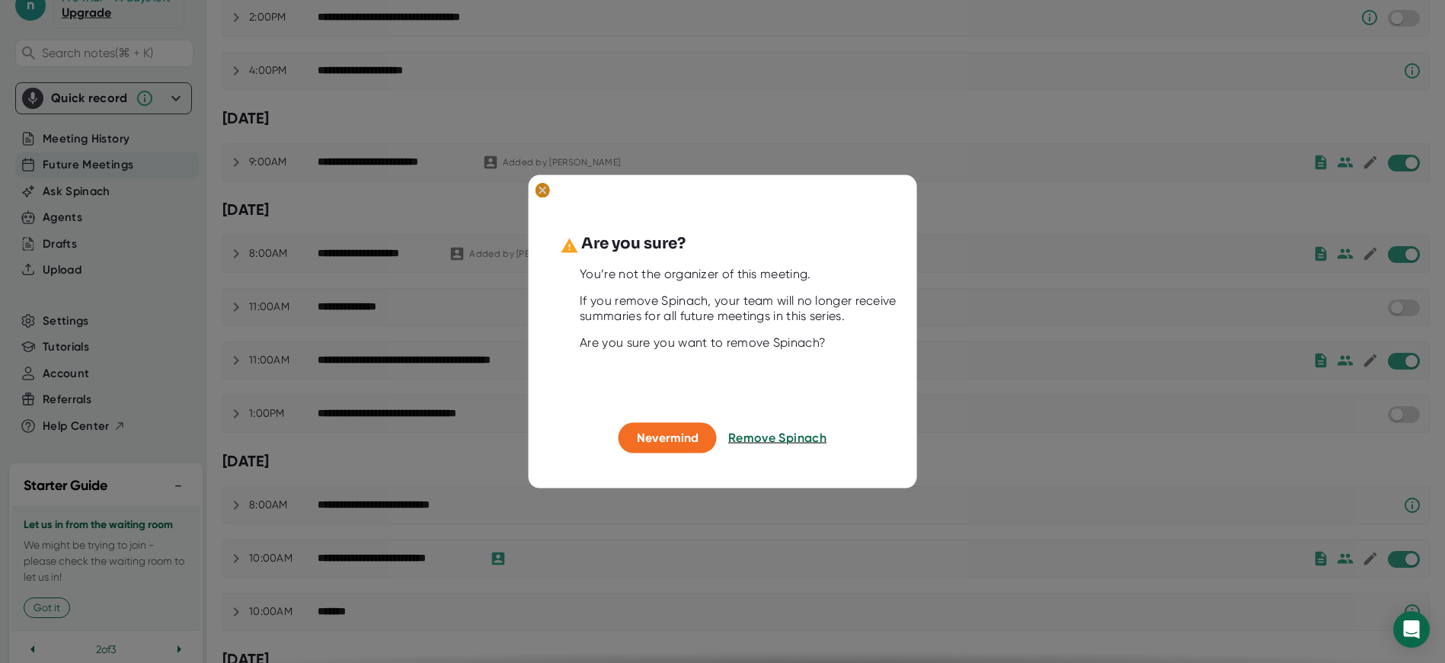
click at [547, 193] on ellipse at bounding box center [542, 190] width 14 height 15
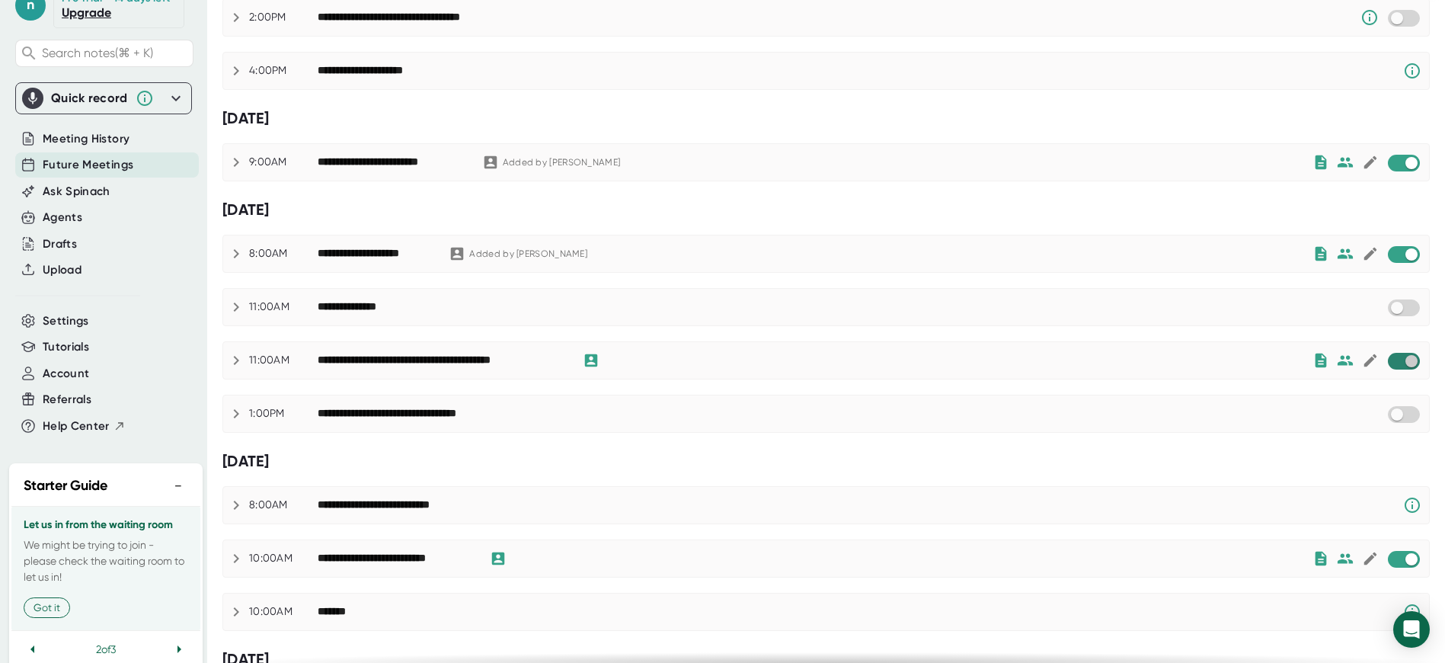
click at [1406, 354] on input "checkbox" at bounding box center [1411, 361] width 43 height 14
click at [1409, 555] on input "checkbox" at bounding box center [1411, 559] width 43 height 14
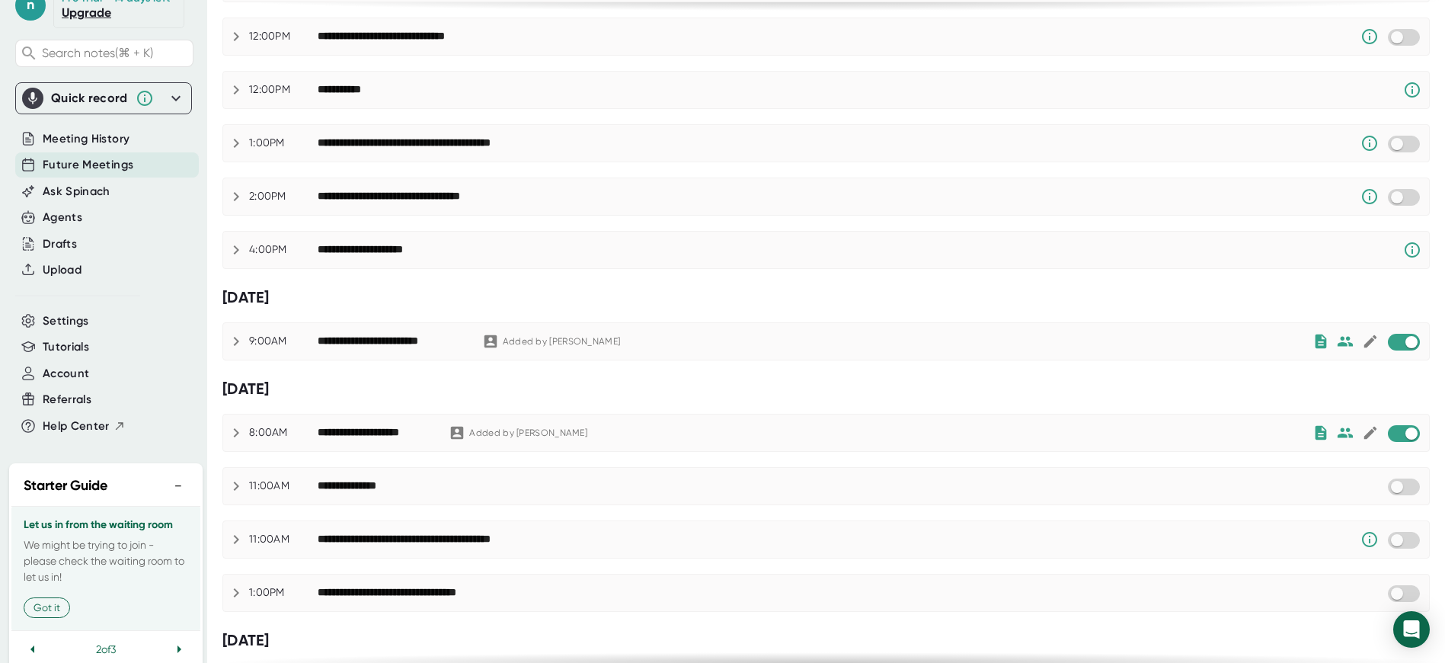
scroll to position [776, 0]
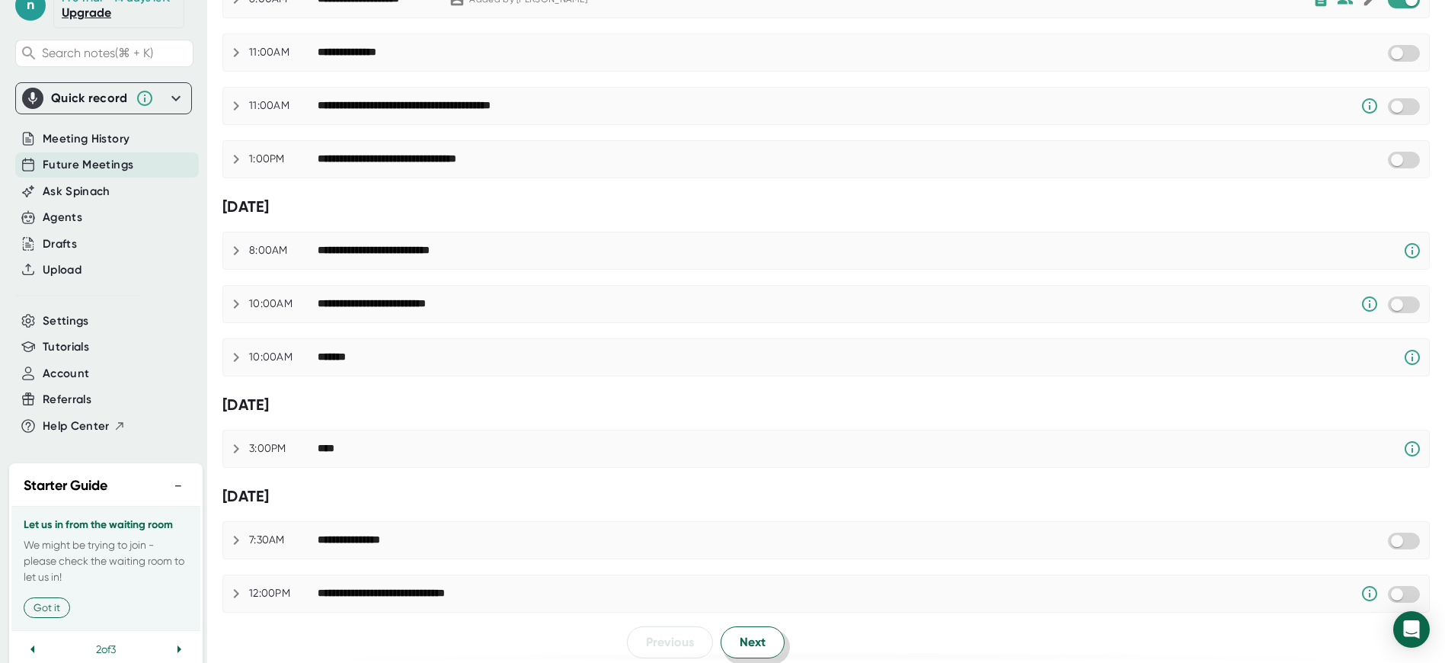
click at [753, 648] on button "Next" at bounding box center [753, 642] width 64 height 32
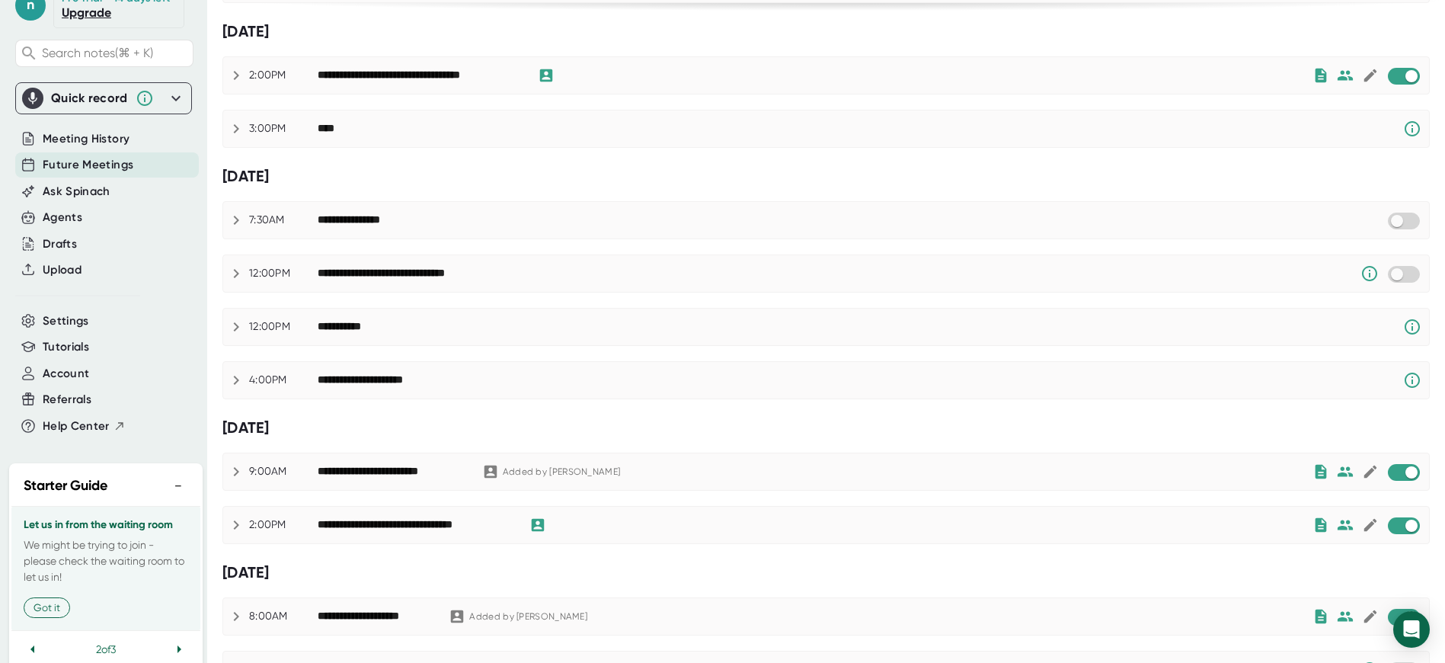
scroll to position [0, 0]
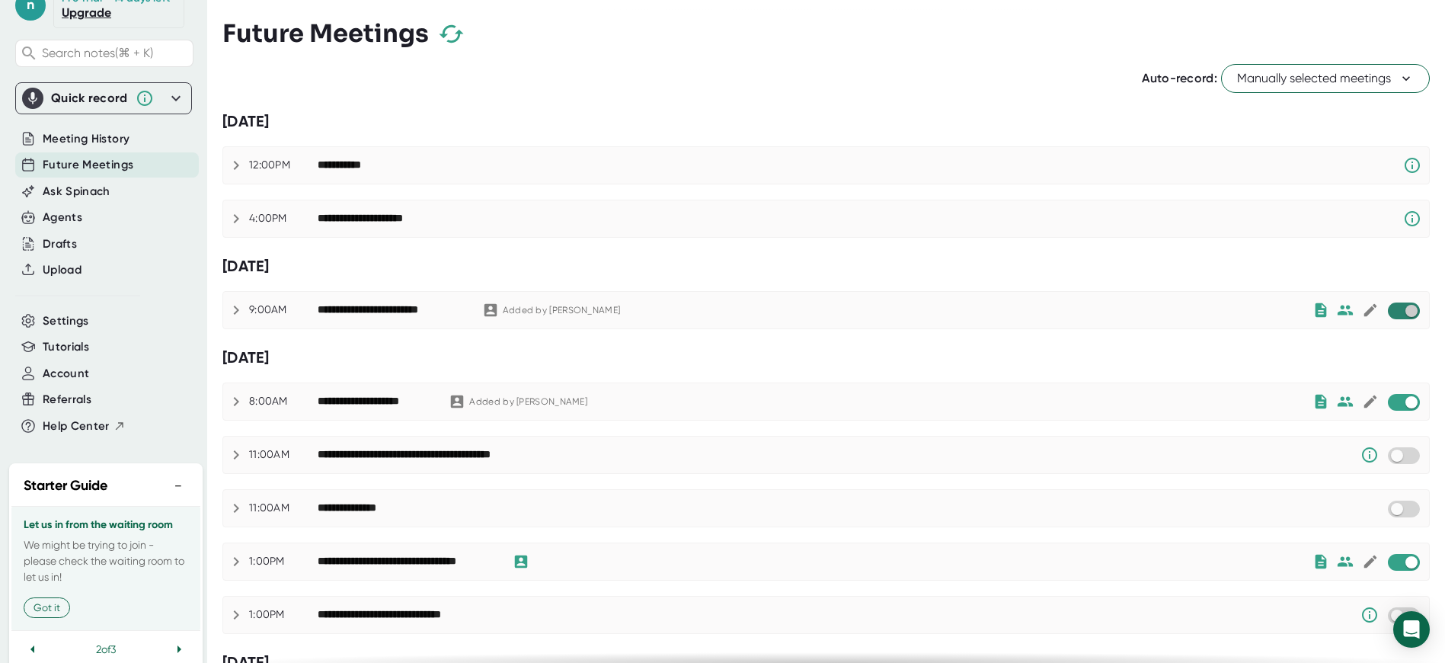
click at [1412, 306] on input "checkbox" at bounding box center [1411, 311] width 43 height 14
checkbox input "true"
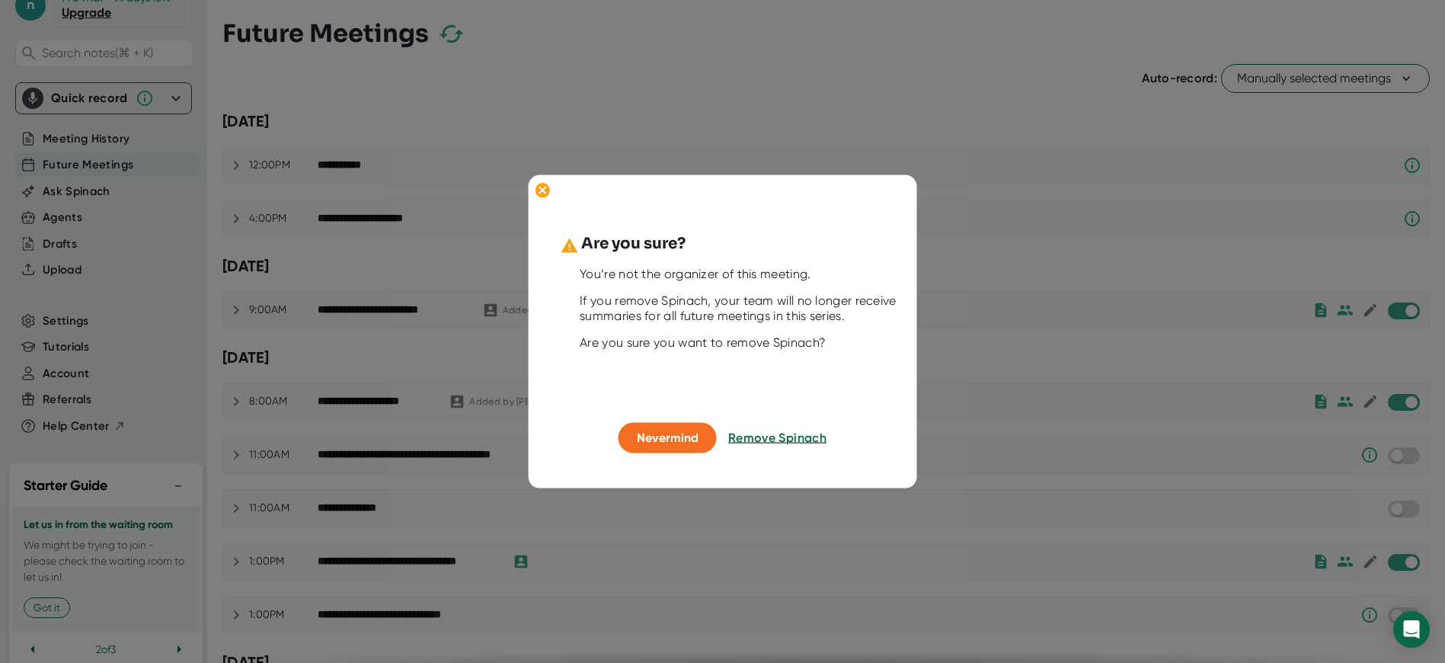
drag, startPoint x: 760, startPoint y: 440, endPoint x: 940, endPoint y: 422, distance: 180.7
click at [940, 422] on div "Are you sure? You’re not the organizer of this meeting. If you remove Spinach, …" at bounding box center [722, 331] width 1445 height 663
drag, startPoint x: 674, startPoint y: 328, endPoint x: 666, endPoint y: 388, distance: 60.0
click at [674, 328] on div at bounding box center [732, 329] width 343 height 11
click at [674, 447] on button "Nevermind" at bounding box center [668, 438] width 98 height 30
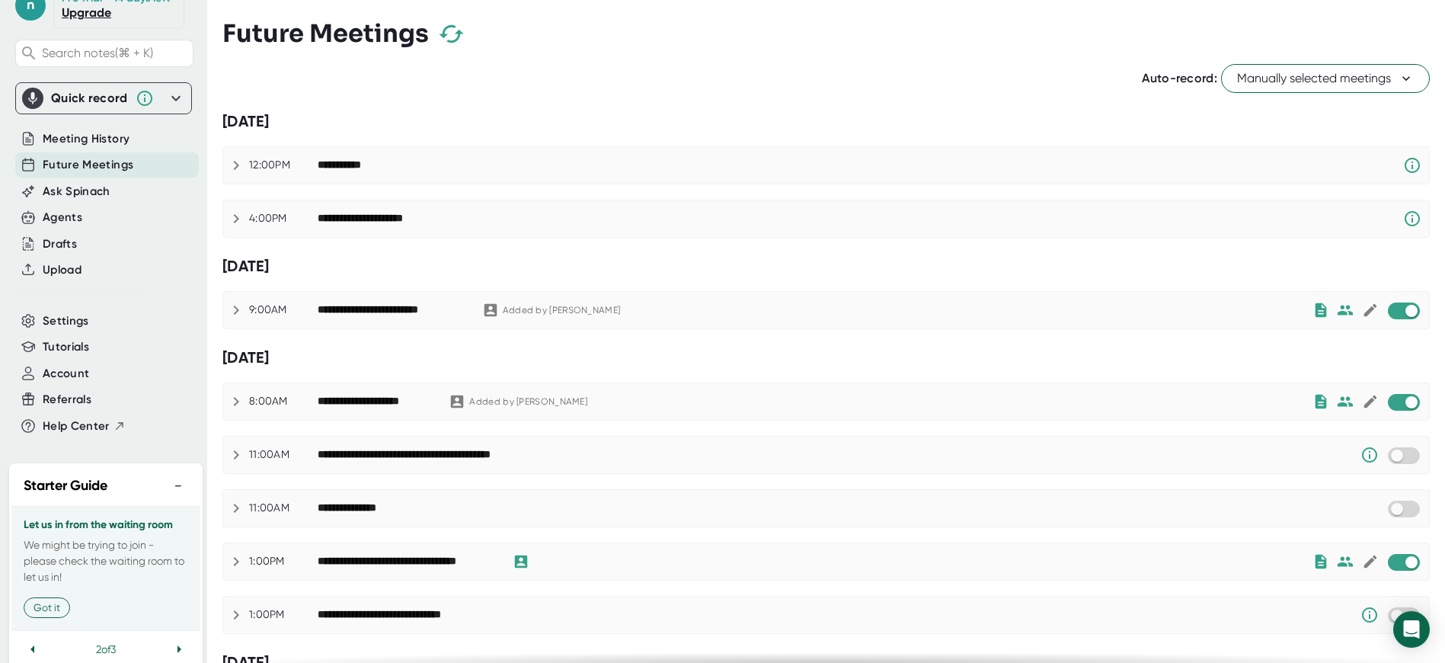
click at [1352, 80] on span "Manually selected meetings" at bounding box center [1325, 78] width 177 height 18
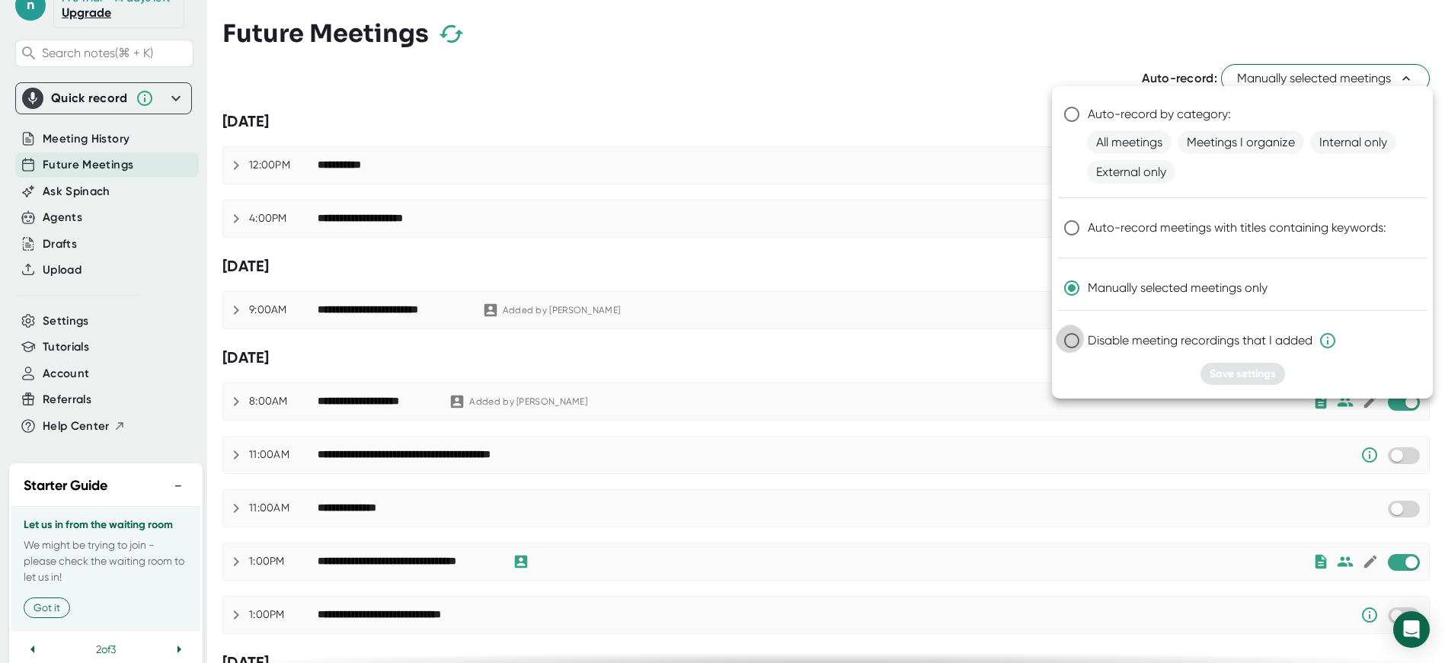
click at [1069, 325] on input "Disable meeting recordings that I added" at bounding box center [1072, 341] width 32 height 32
radio input "true"
click at [1067, 272] on input "Manually selected meetings only" at bounding box center [1072, 288] width 32 height 32
radio input "true"
drag, startPoint x: 1068, startPoint y: 291, endPoint x: 1102, endPoint y: 305, distance: 36.2
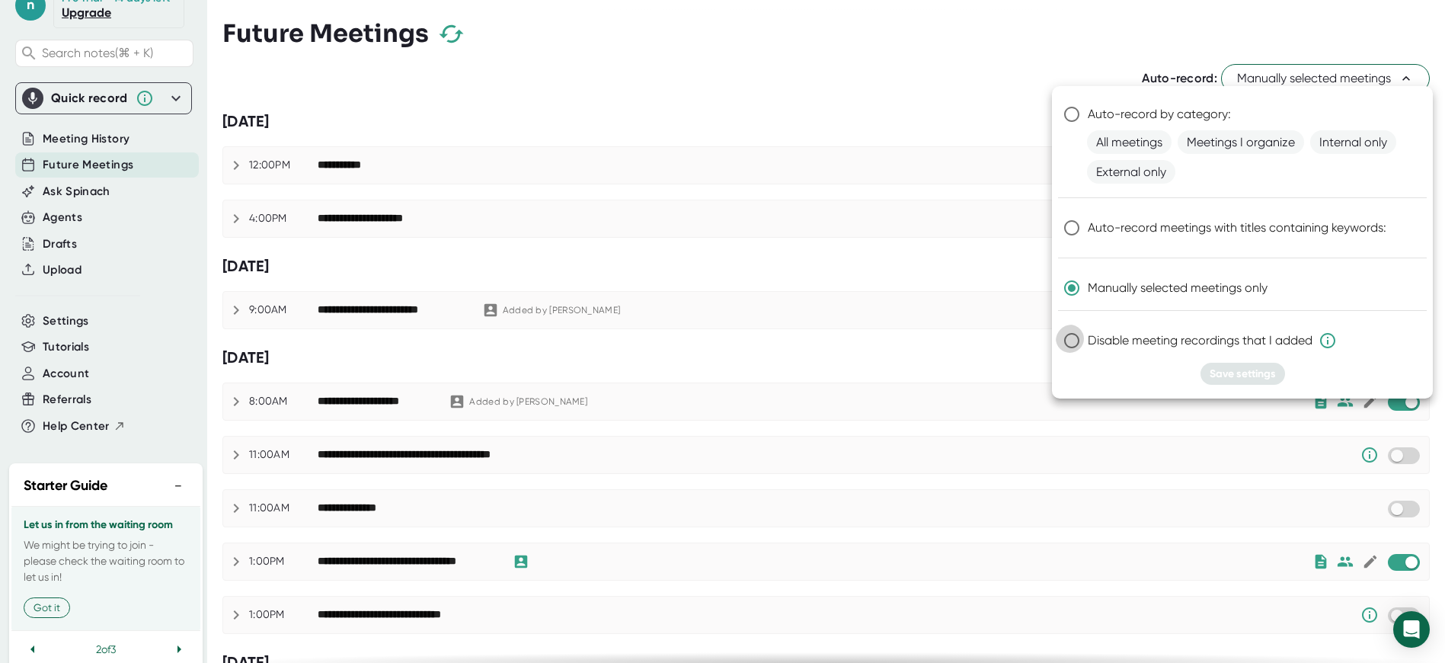
click at [1068, 325] on input "Disable meeting recordings that I added" at bounding box center [1072, 341] width 32 height 32
radio input "true"
click at [1227, 363] on button "Save settings" at bounding box center [1243, 374] width 85 height 22
radio input "true"
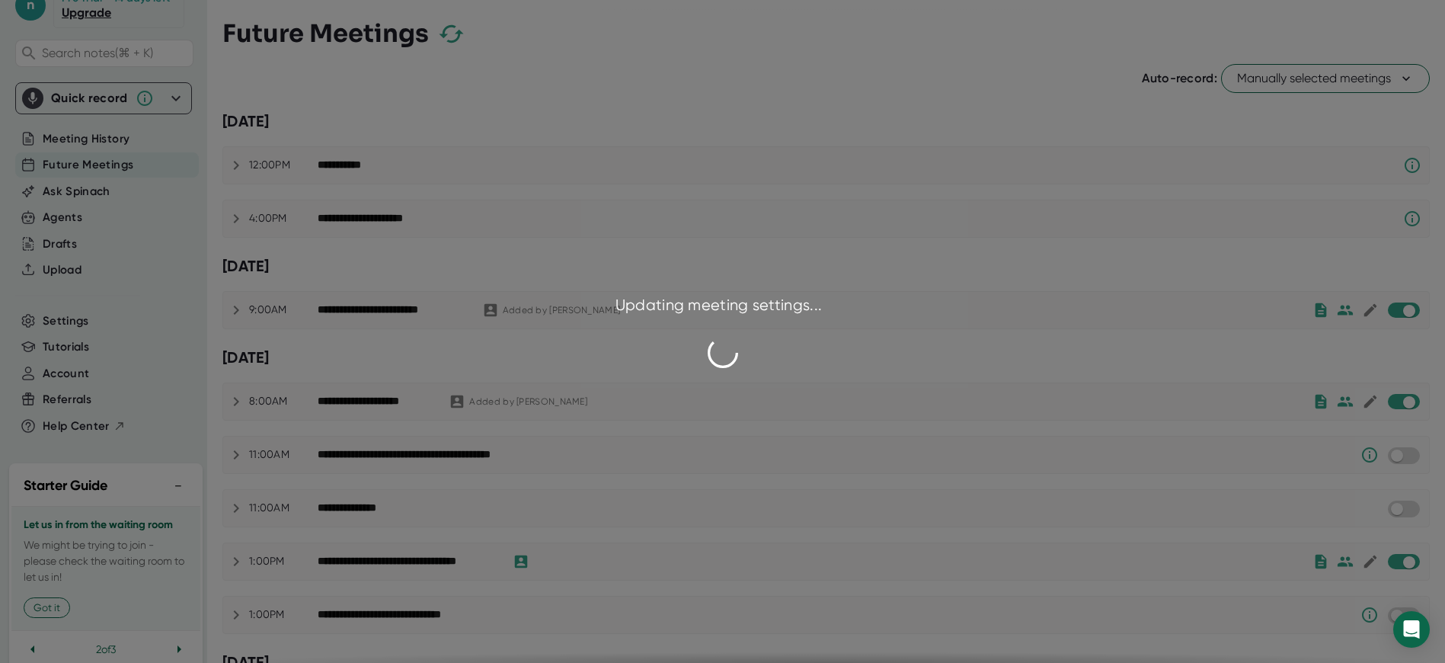
checkbox input "false"
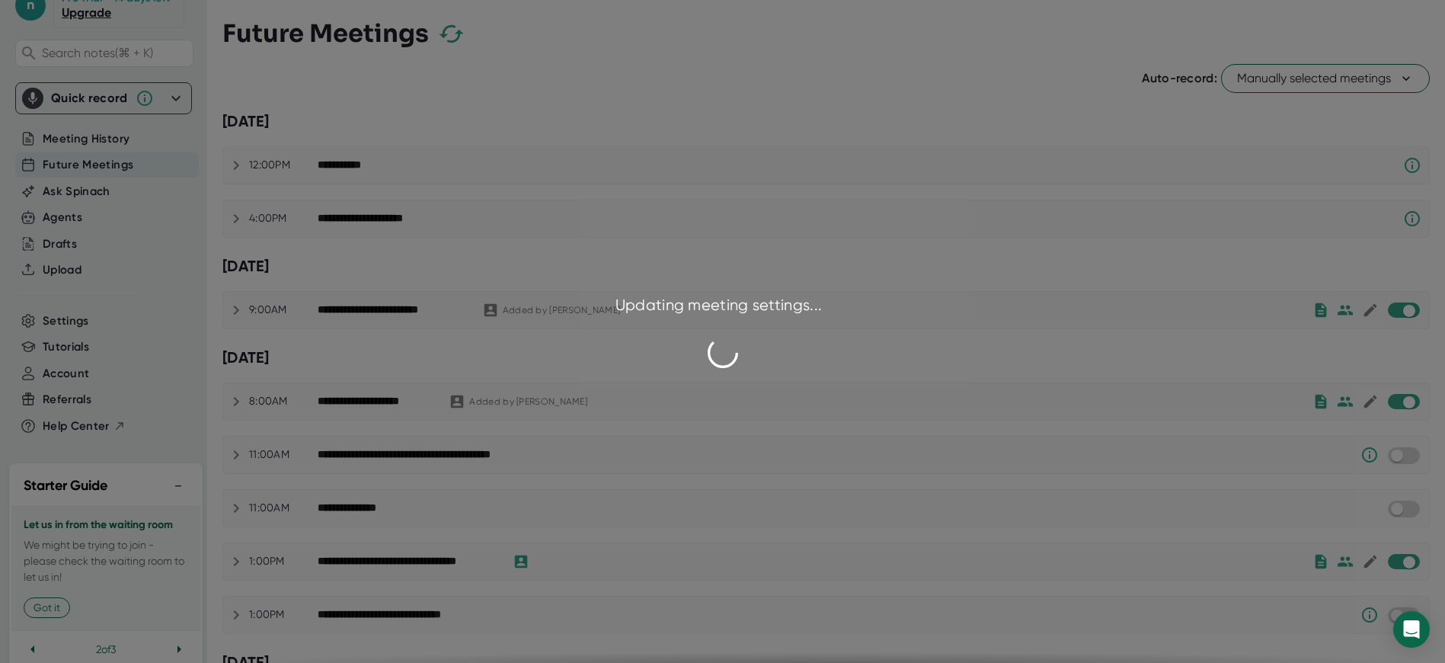
checkbox input "false"
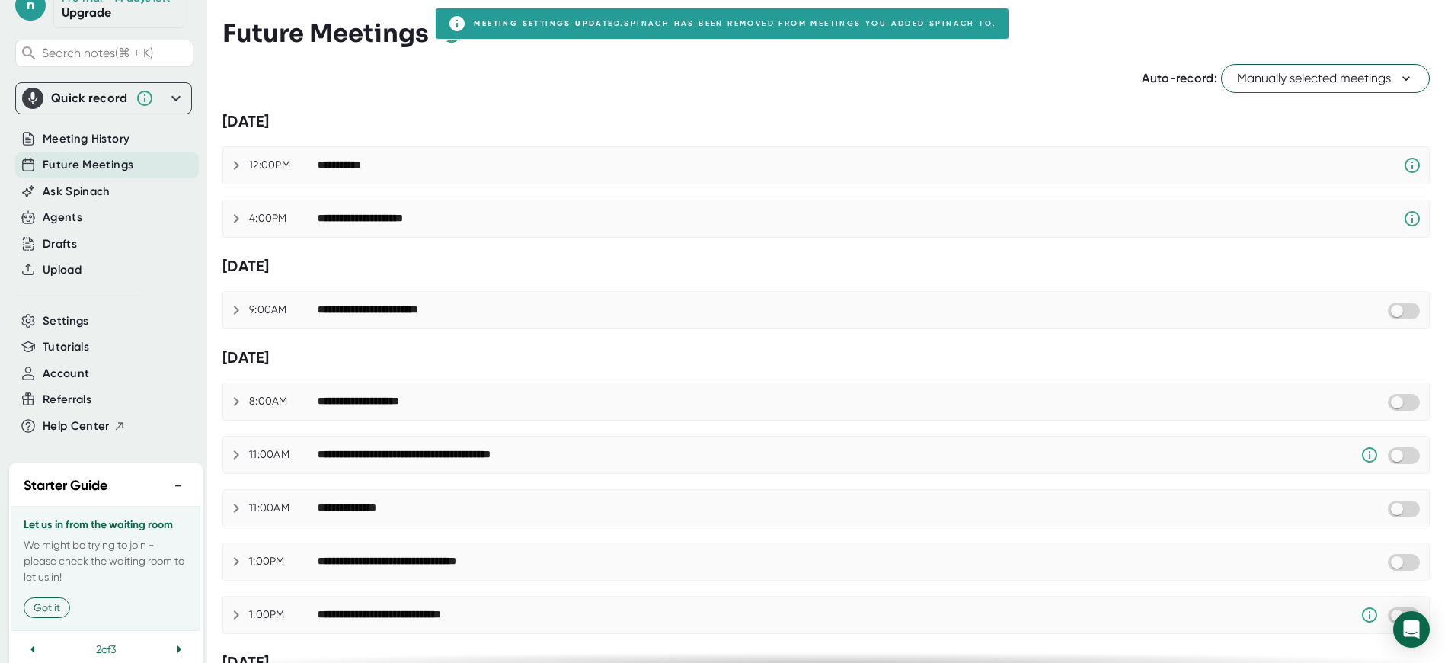
click at [1255, 77] on span "Manually selected meetings" at bounding box center [1325, 78] width 177 height 18
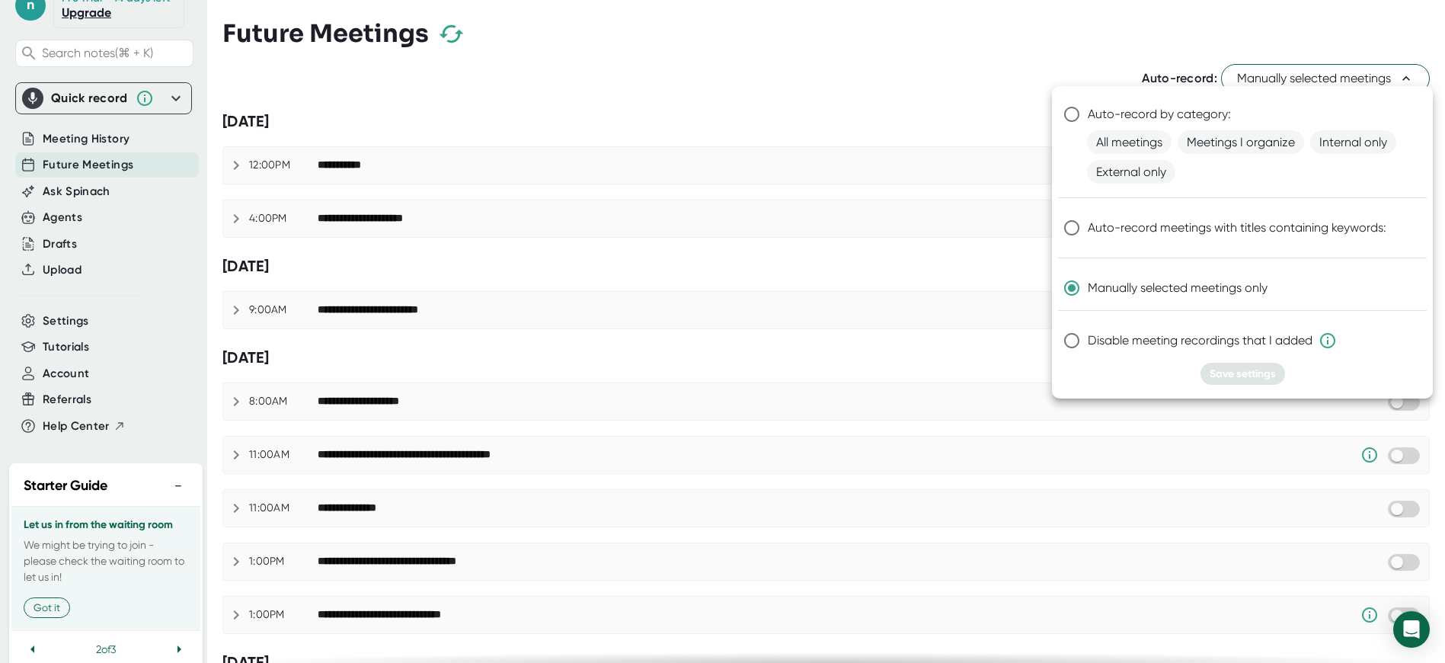
click at [960, 290] on div at bounding box center [722, 331] width 1445 height 663
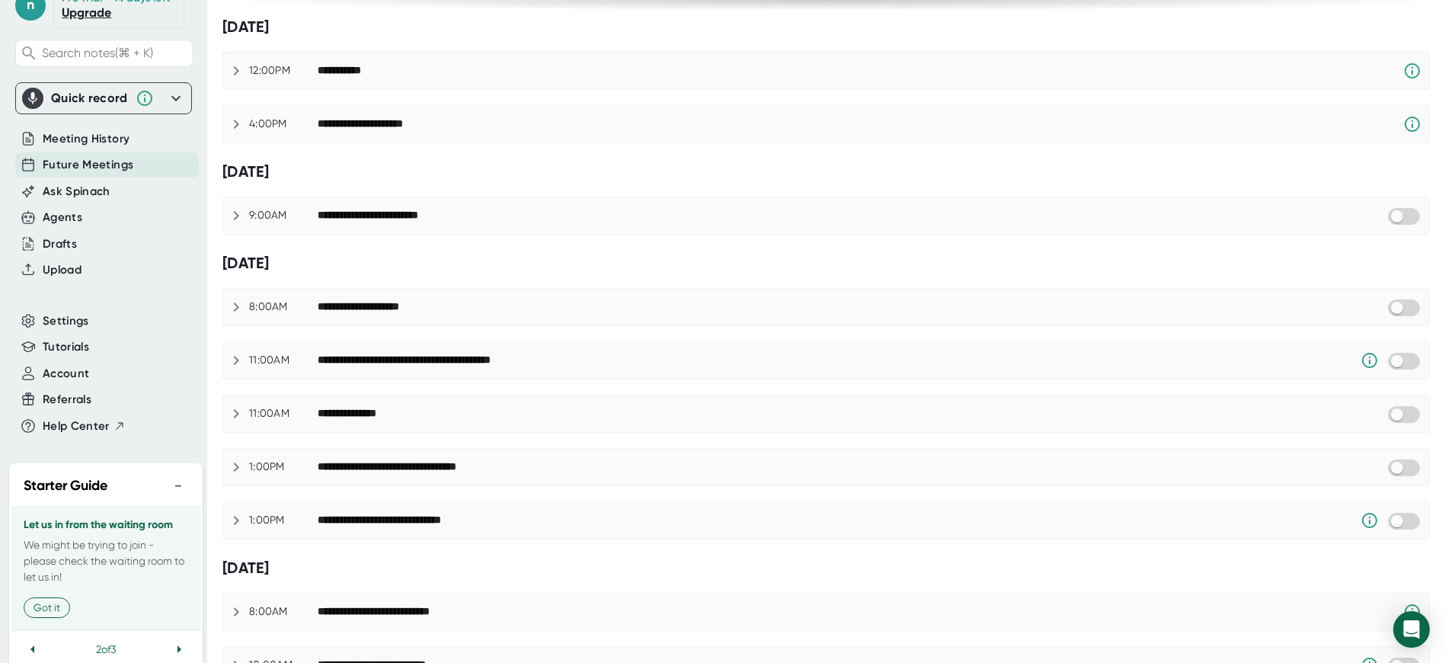
scroll to position [96, 0]
